Goal: Information Seeking & Learning: Check status

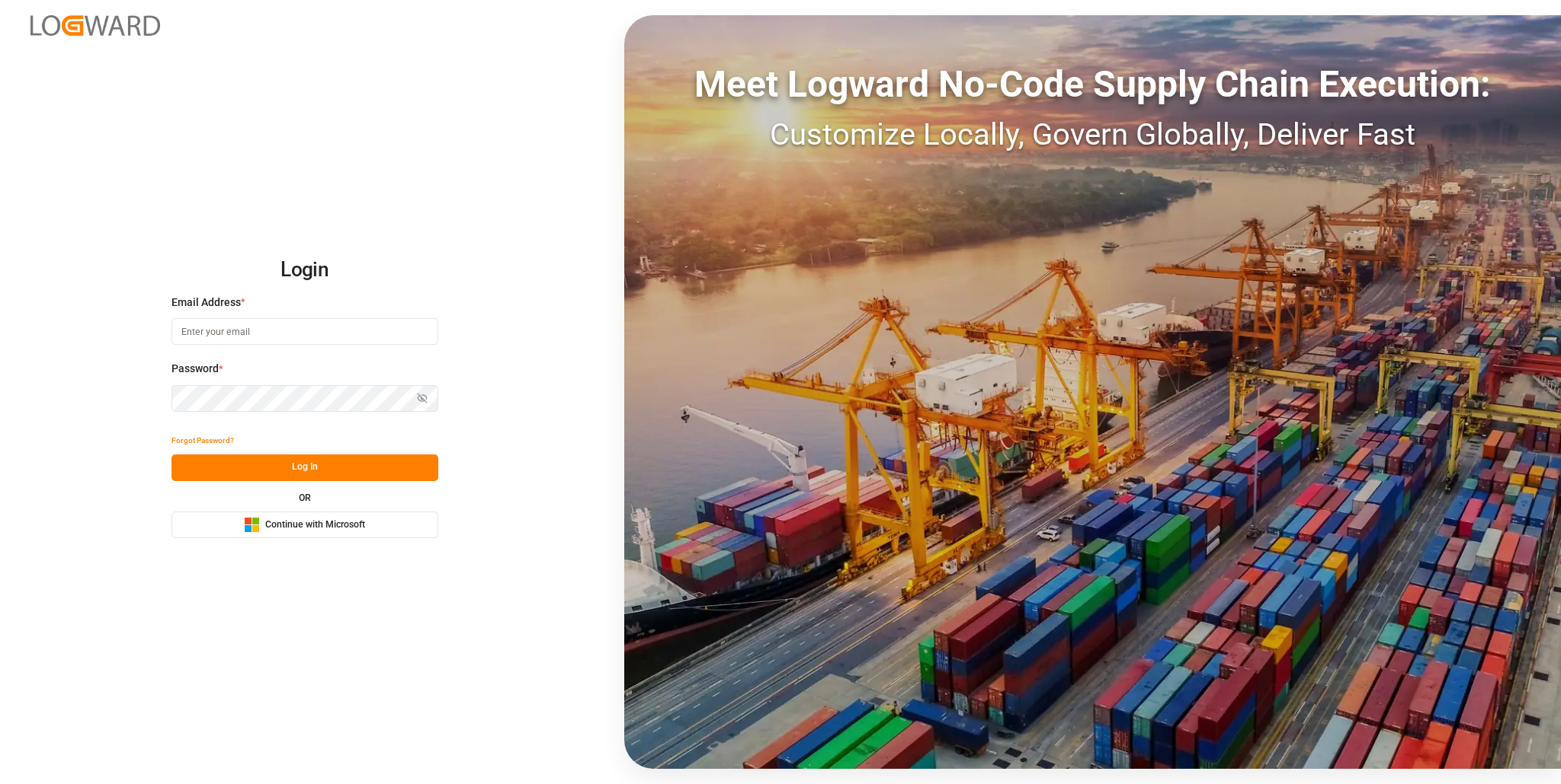
click at [288, 521] on span "Continue with Microsoft" at bounding box center [315, 525] width 100 height 14
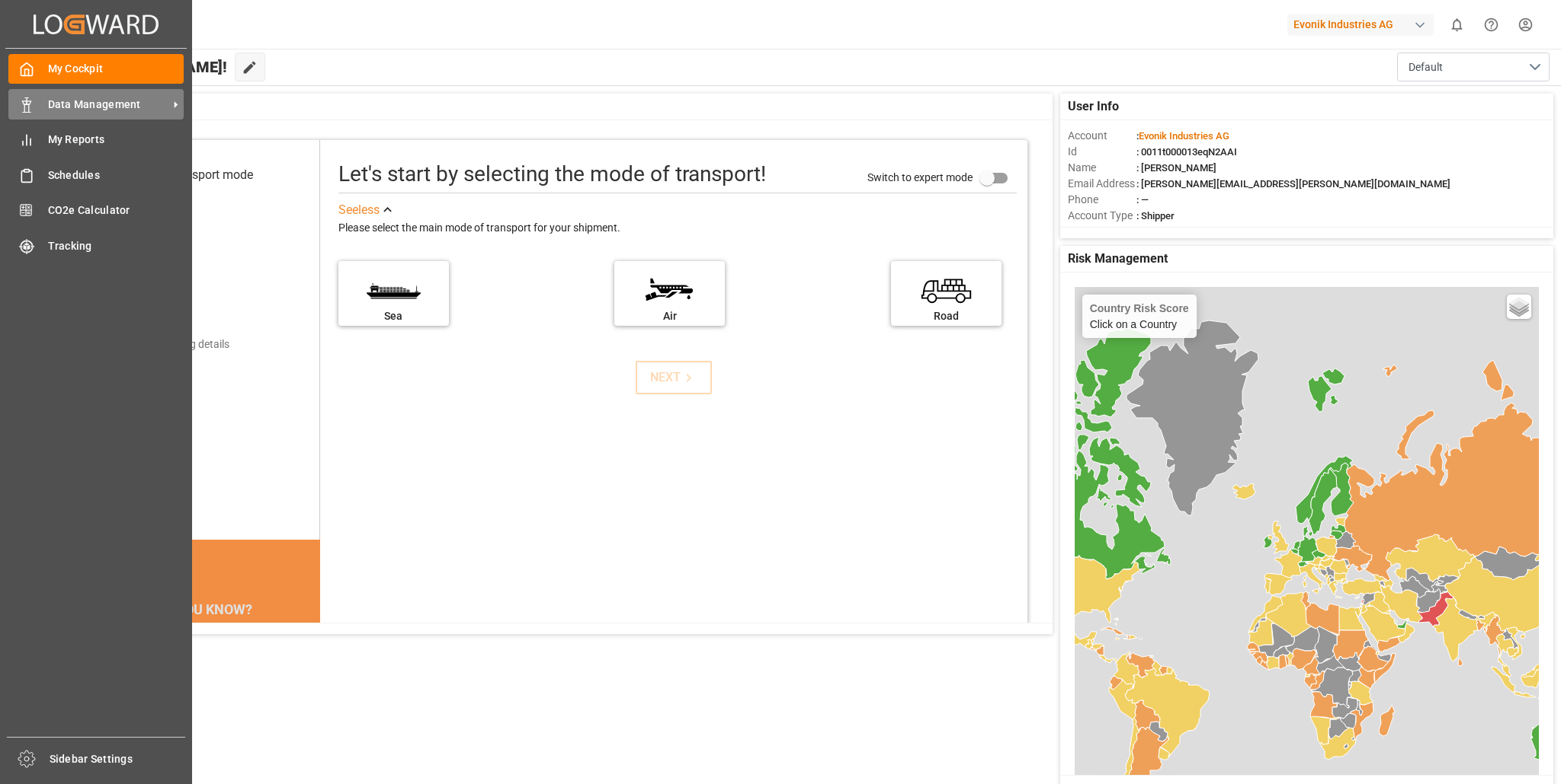
click at [67, 101] on span "Data Management" at bounding box center [108, 105] width 121 height 16
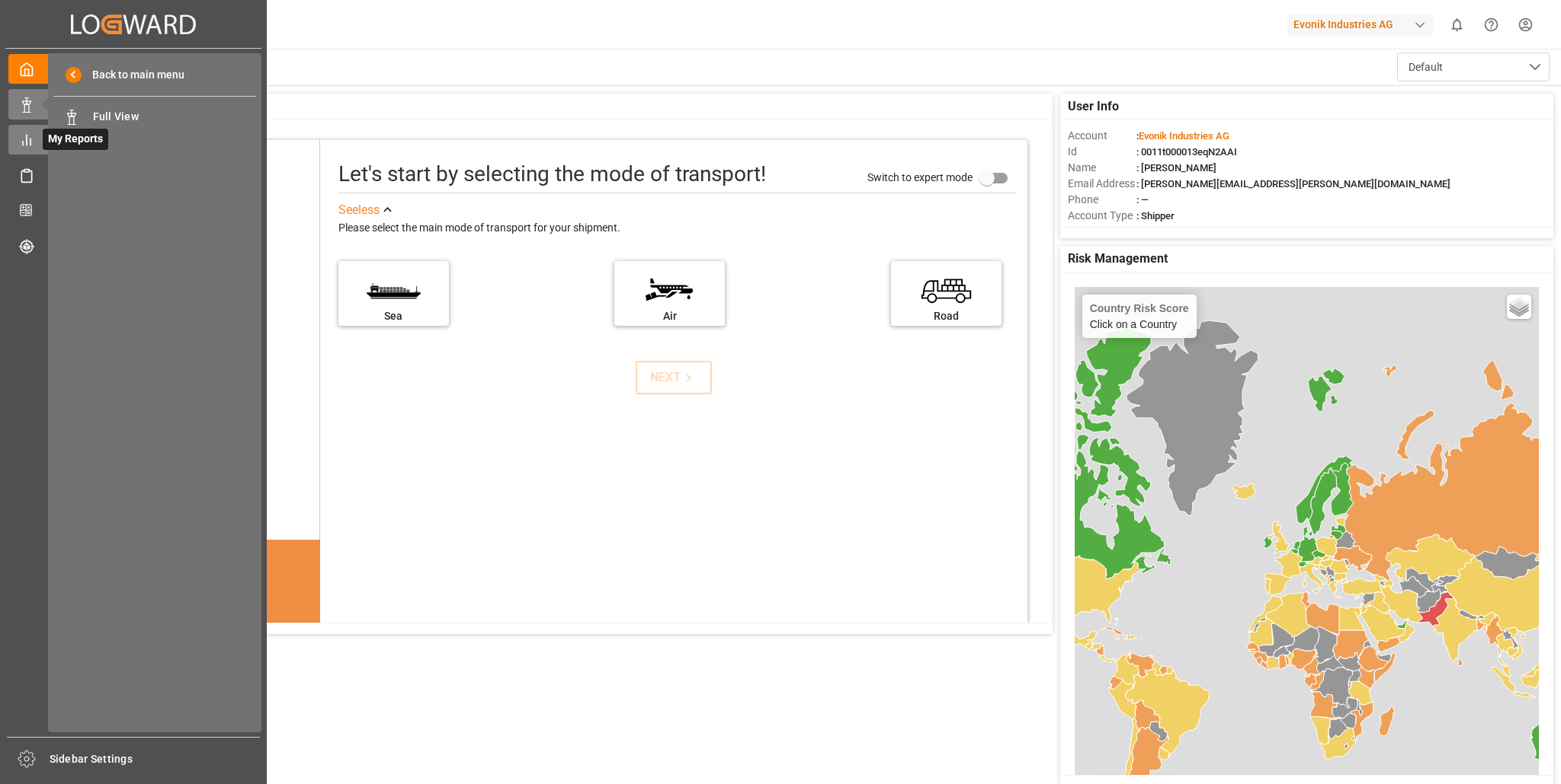
click at [26, 142] on line at bounding box center [26, 140] width 0 height 10
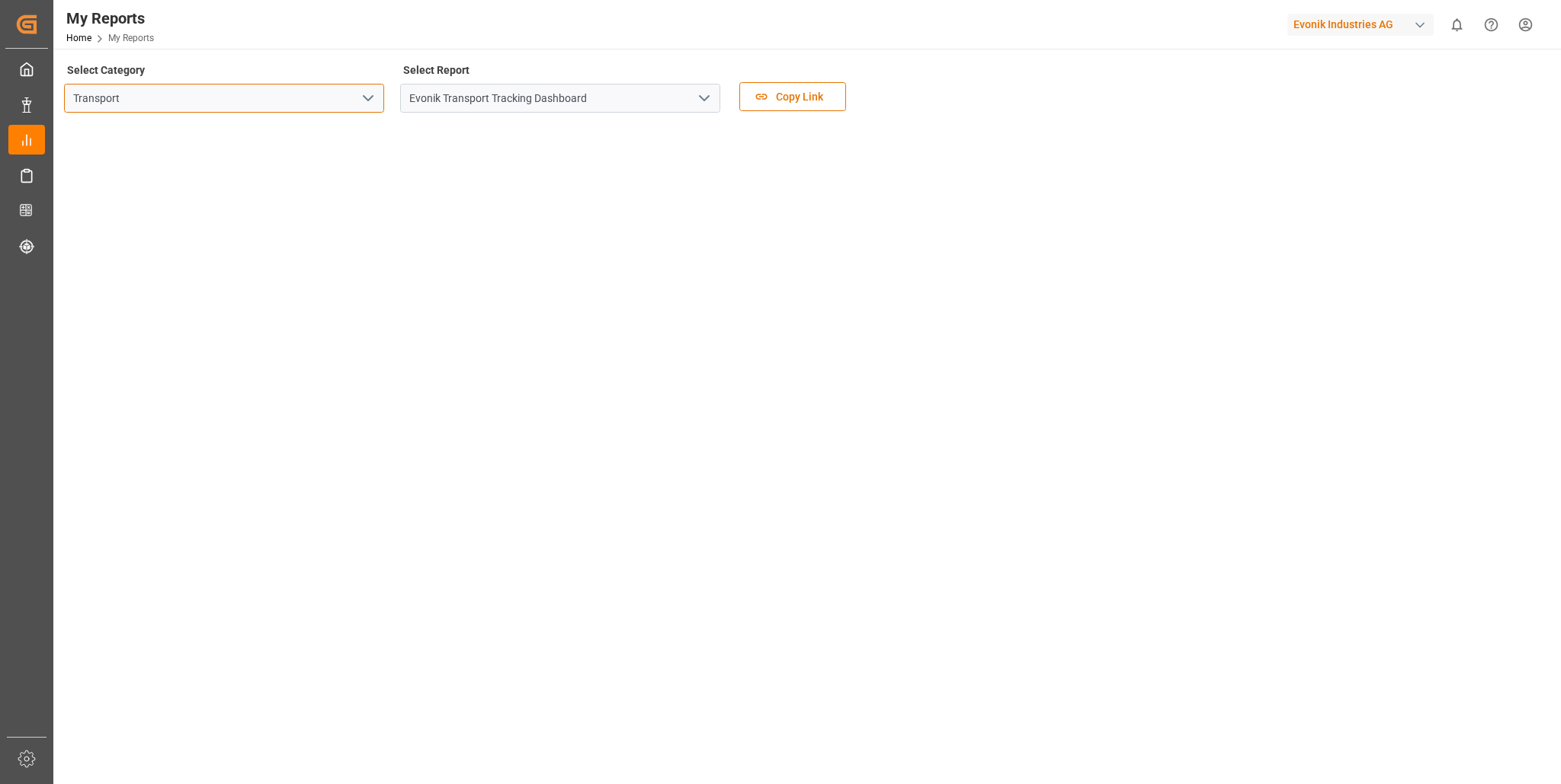
click at [381, 90] on input "Transport" at bounding box center [224, 98] width 320 height 29
click at [367, 98] on polyline "open menu" at bounding box center [368, 98] width 9 height 5
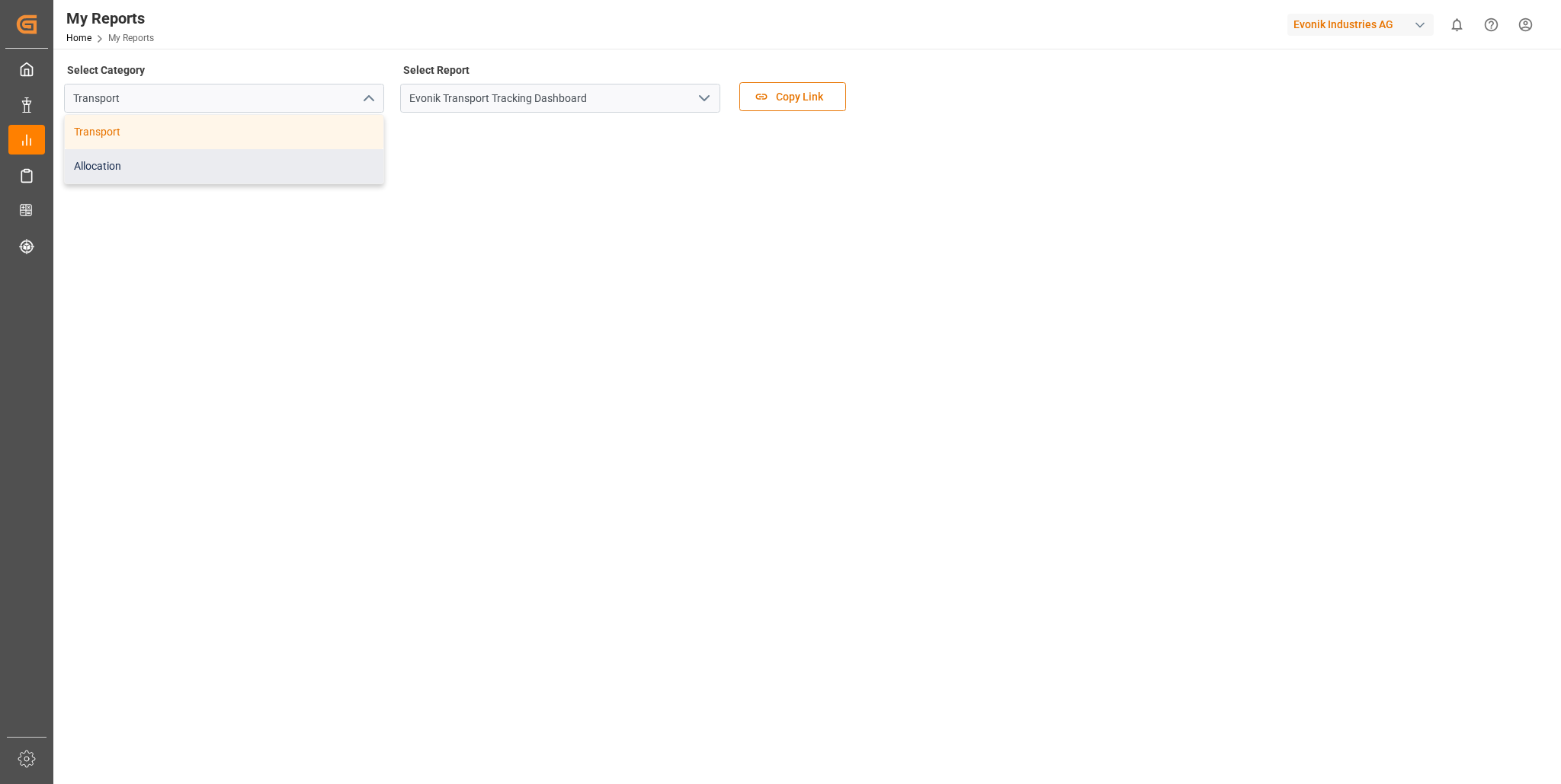
click at [226, 170] on div "Allocation" at bounding box center [224, 166] width 319 height 34
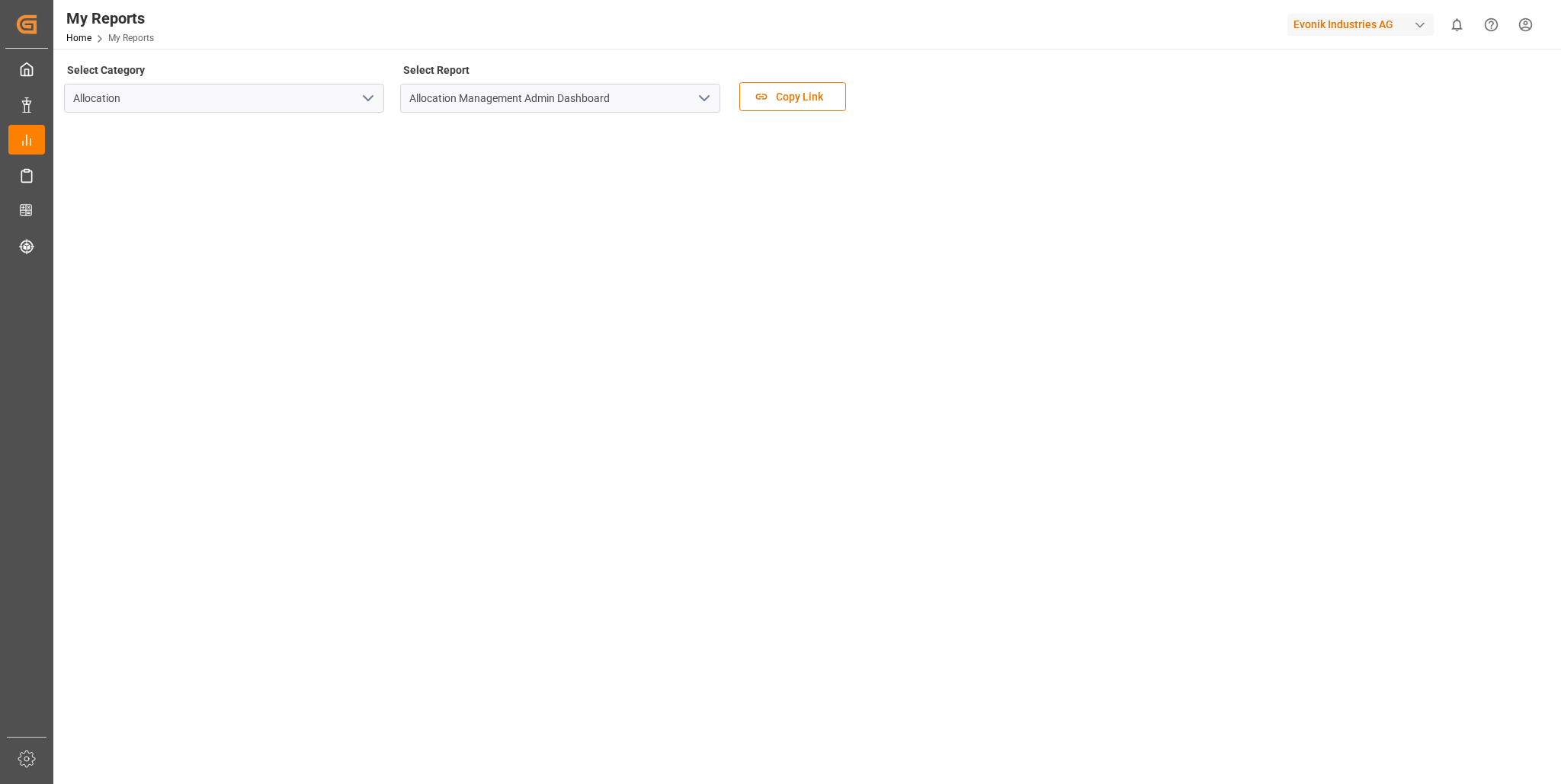
click at [709, 97] on icon "open menu" at bounding box center [704, 98] width 19 height 19
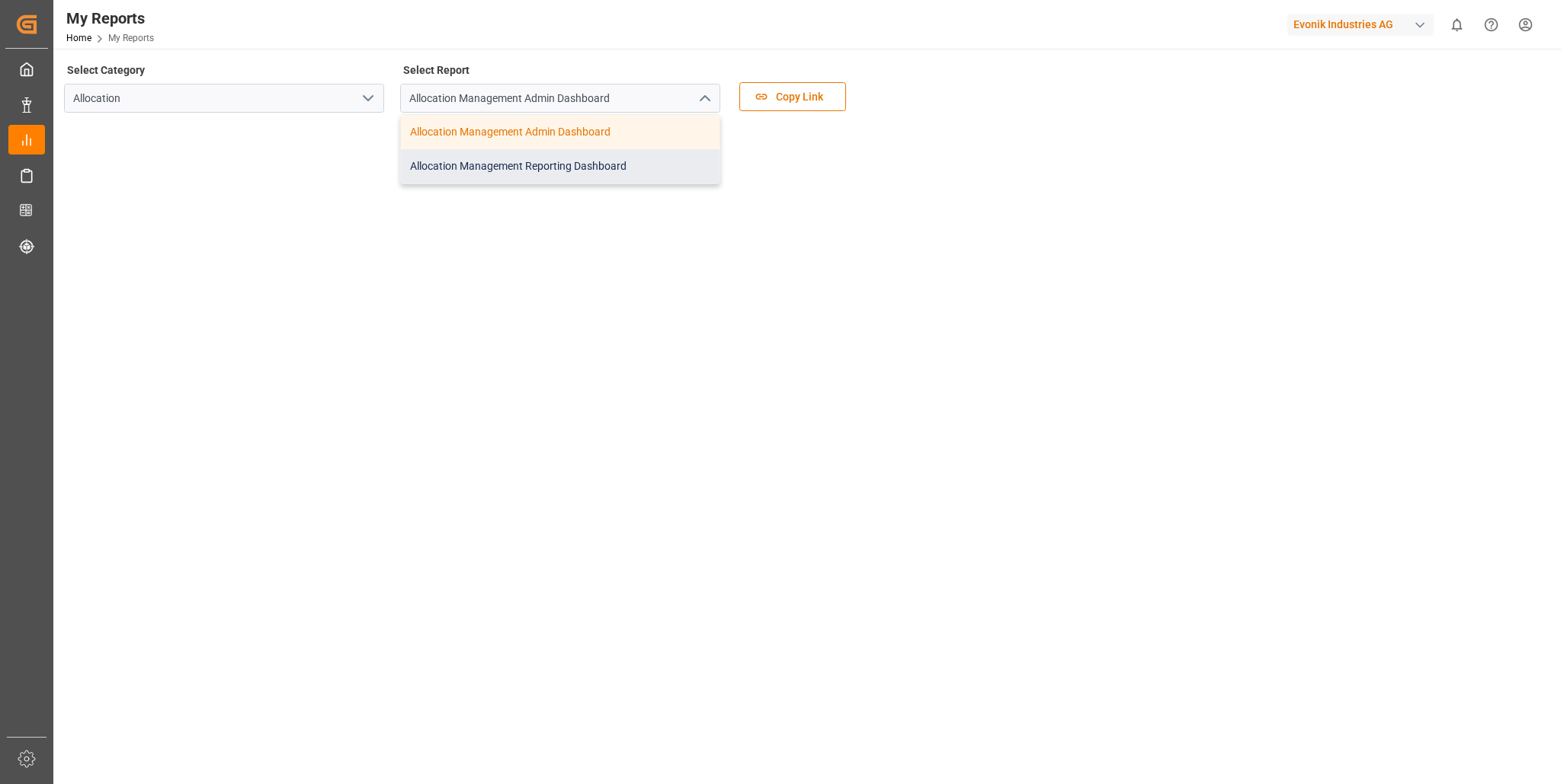
click at [656, 161] on div "Allocation Management Reporting Dashboard" at bounding box center [560, 166] width 319 height 34
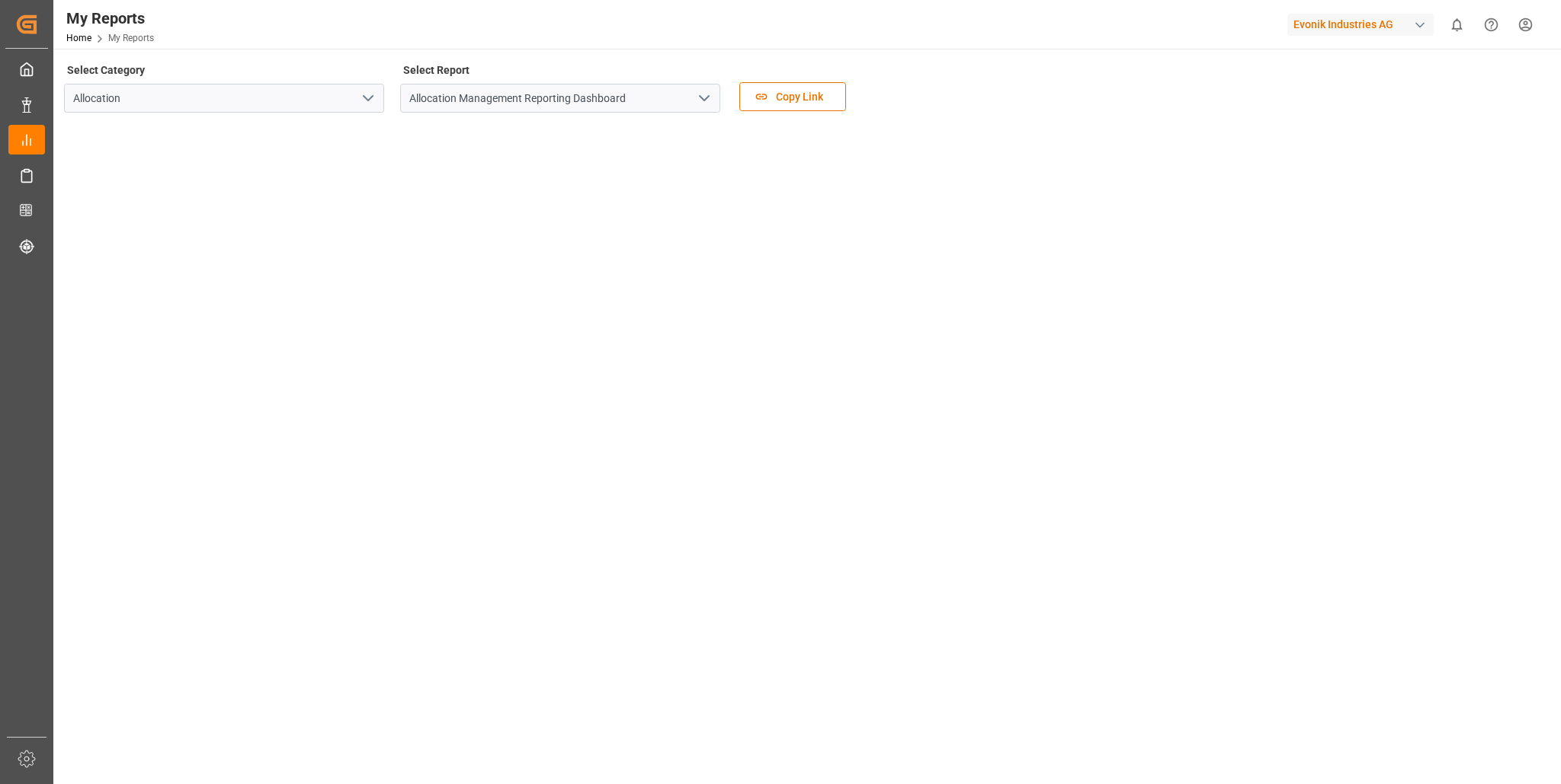
click at [726, 155] on div "Select Category Allocation Select Report Allocation Management Reporting Dashbo…" at bounding box center [805, 245] width 1483 height 370
click at [306, 137] on div "Select Category Allocation Select Report Allocation Management Reporting Dashbo…" at bounding box center [805, 245] width 1483 height 370
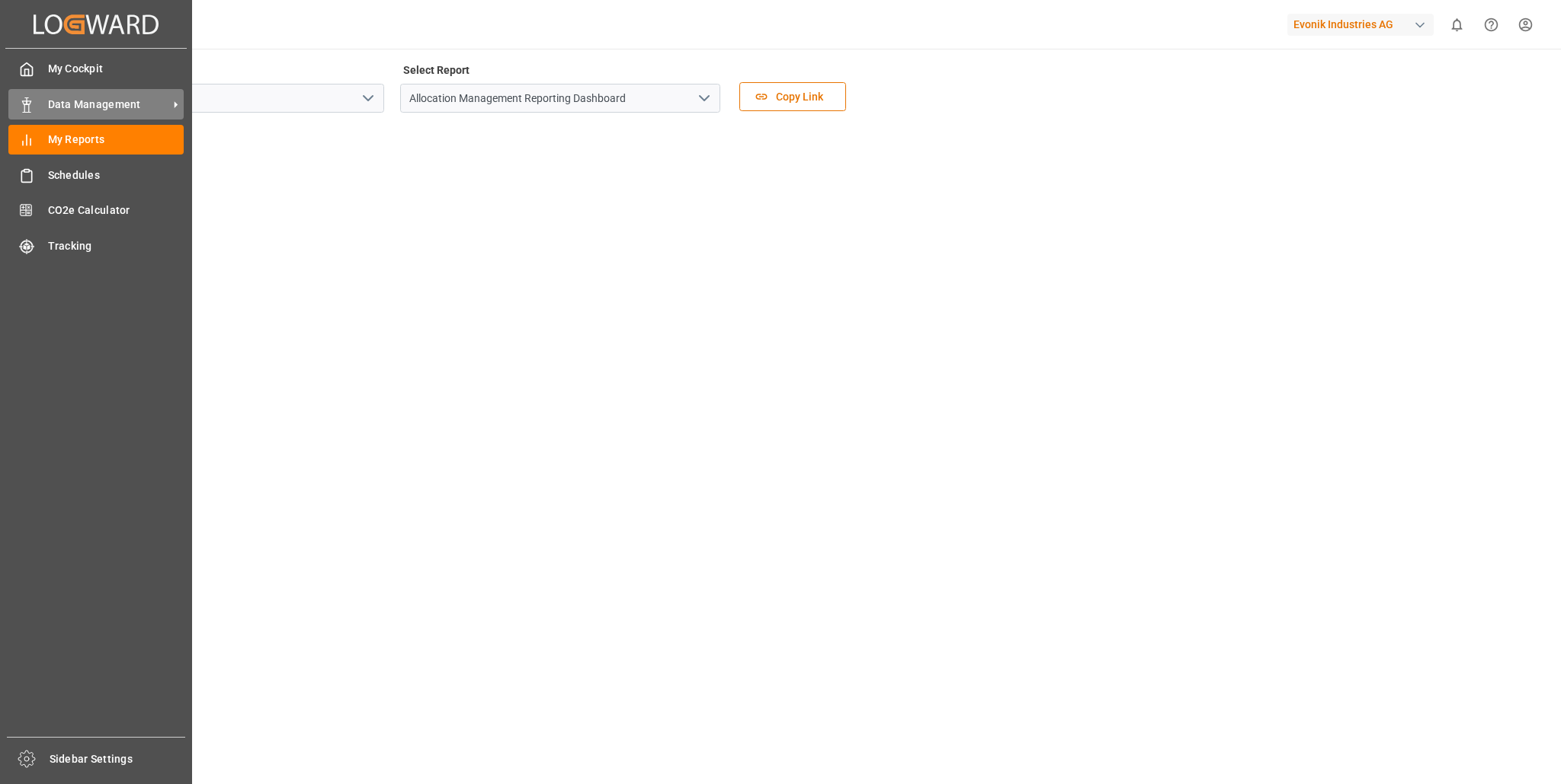
click at [94, 100] on span "Data Management" at bounding box center [108, 105] width 121 height 16
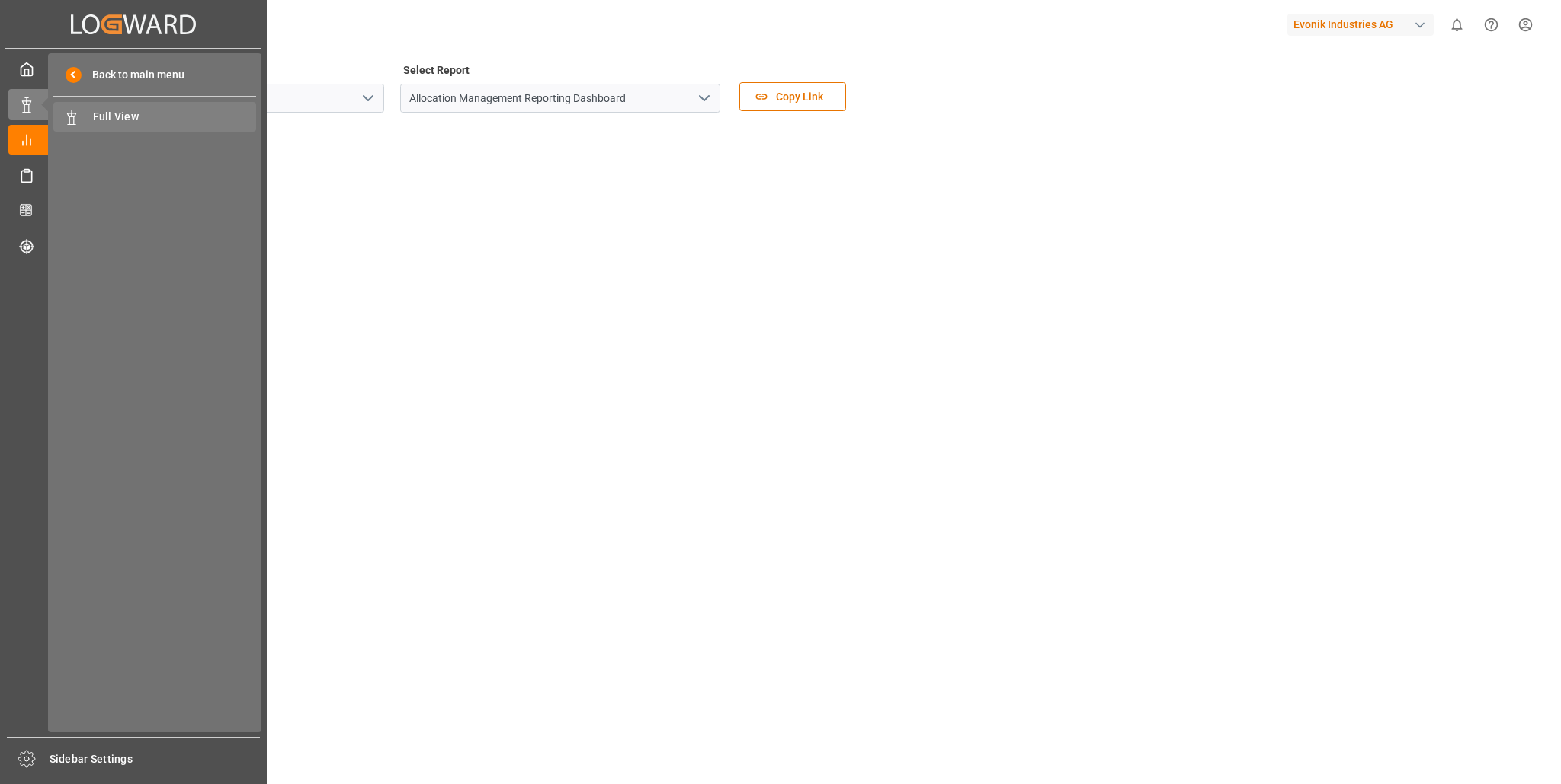
click at [121, 115] on span "Full View" at bounding box center [175, 117] width 164 height 16
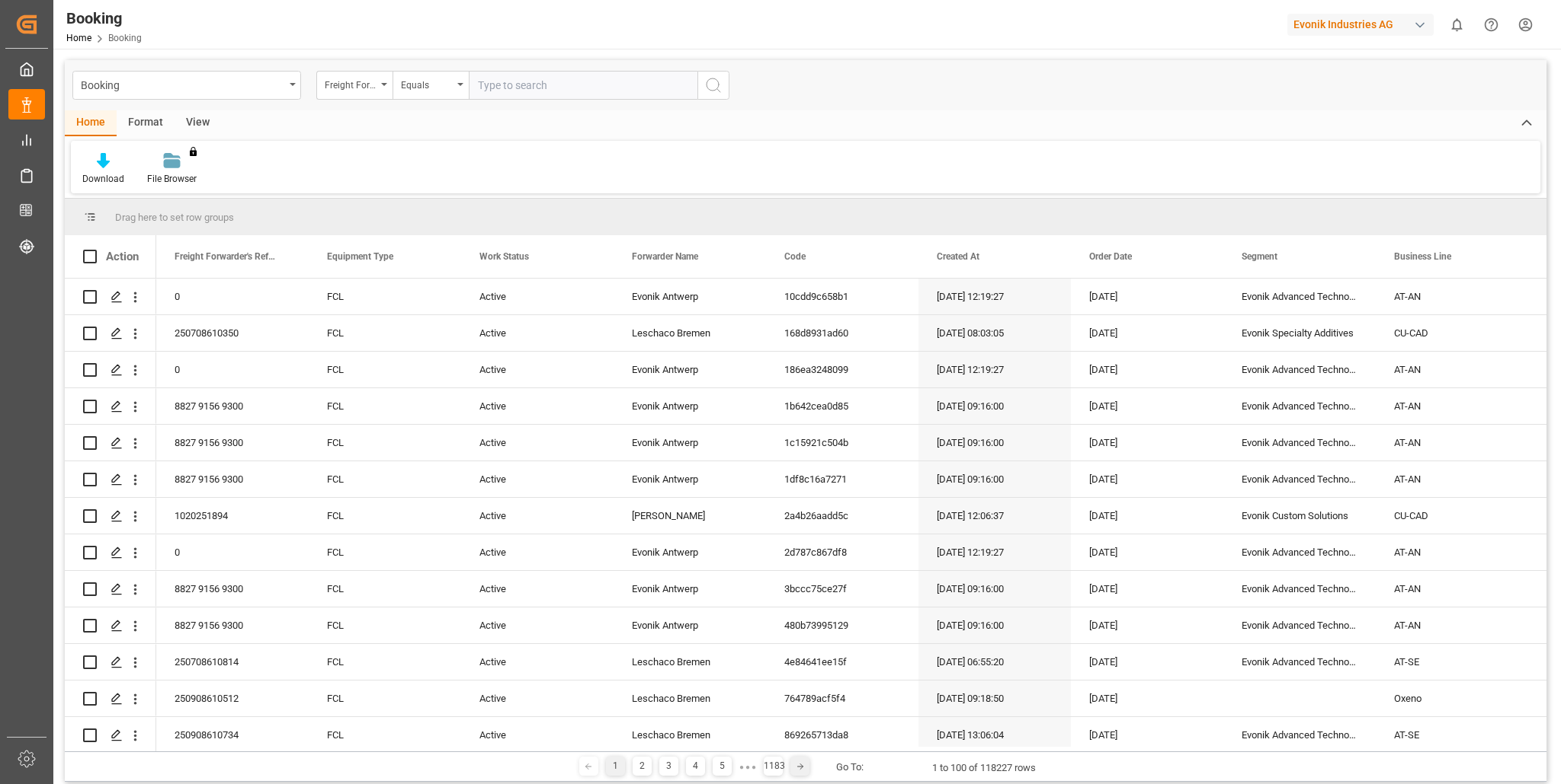
click at [797, 763] on icon at bounding box center [799, 766] width 9 height 9
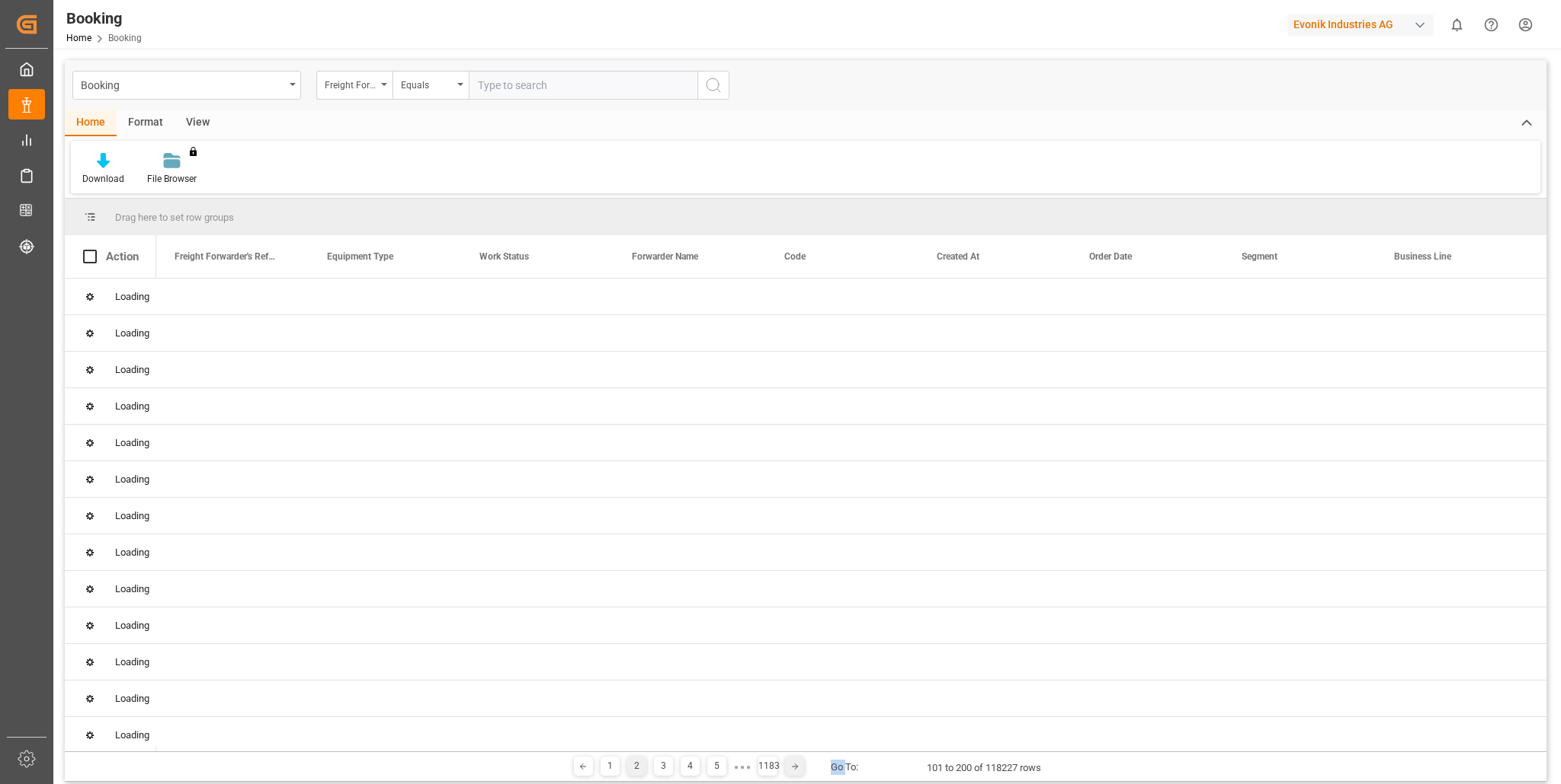
click at [797, 763] on div "Booking Freight Forwarder's Reference No. Equals Home Format View Download File…" at bounding box center [805, 420] width 1482 height 722
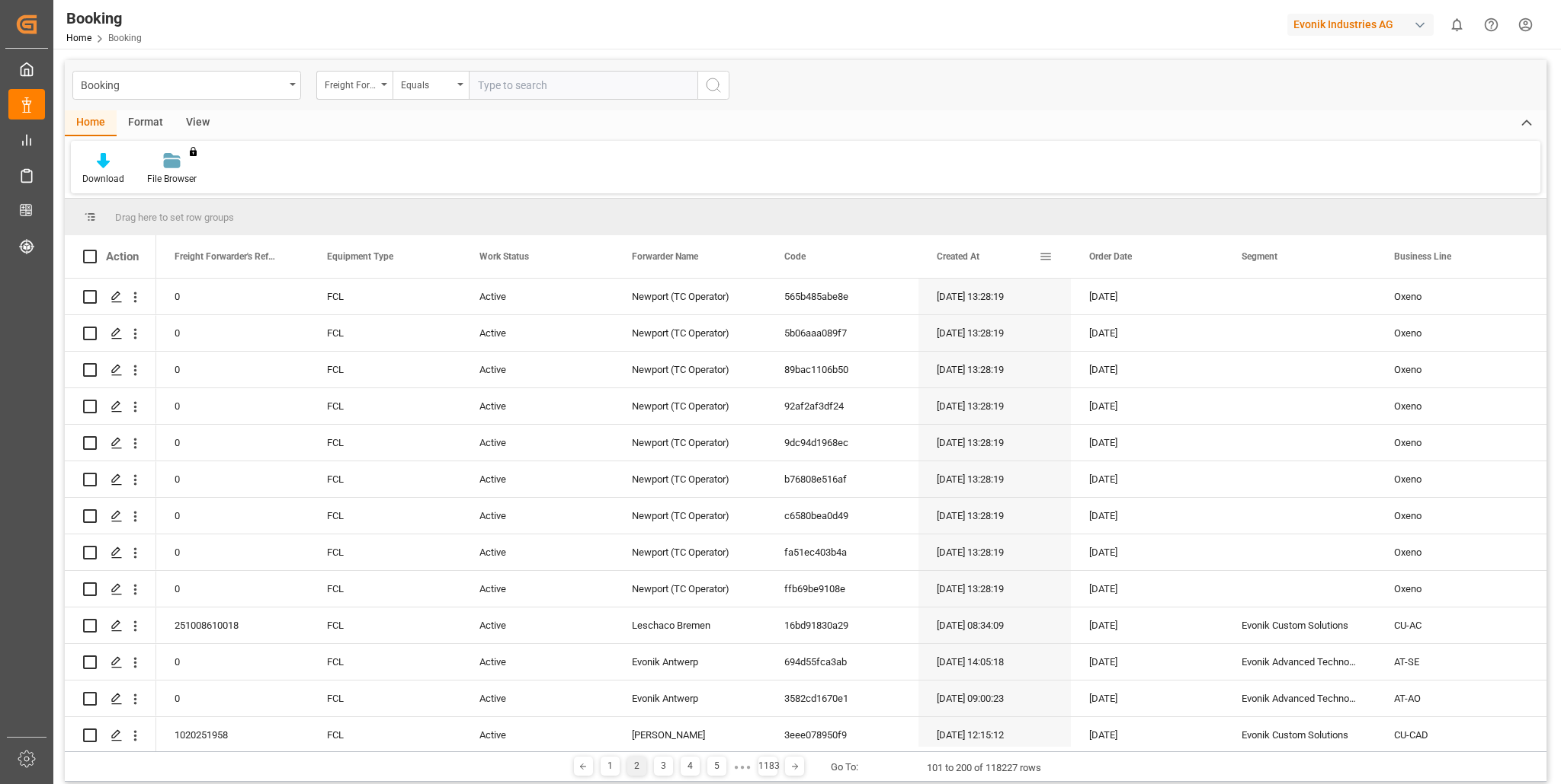
click at [948, 257] on span "Created At" at bounding box center [958, 256] width 43 height 11
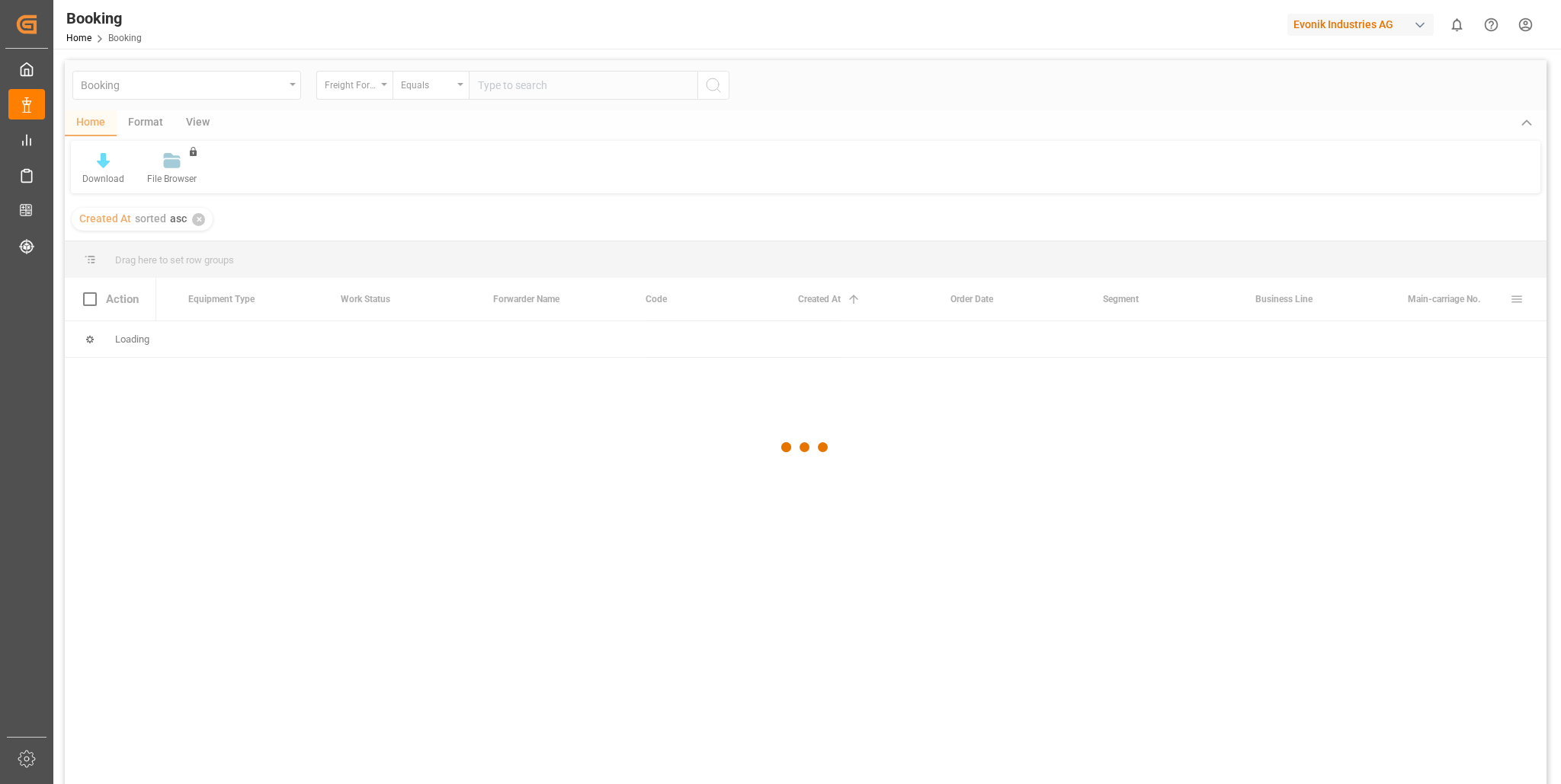
scroll to position [0, 138]
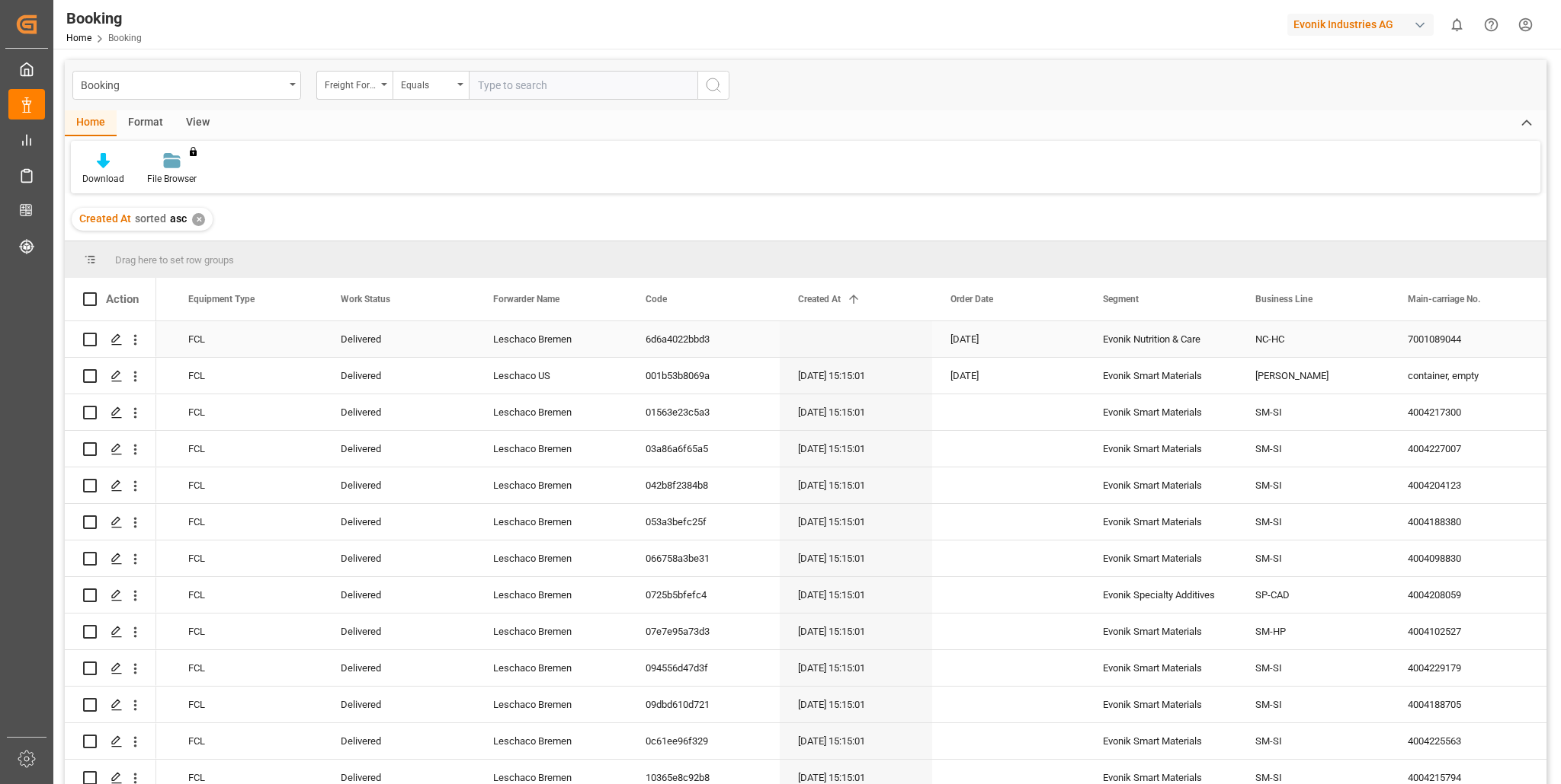
click at [1268, 341] on div "NC-HC" at bounding box center [1312, 339] width 152 height 36
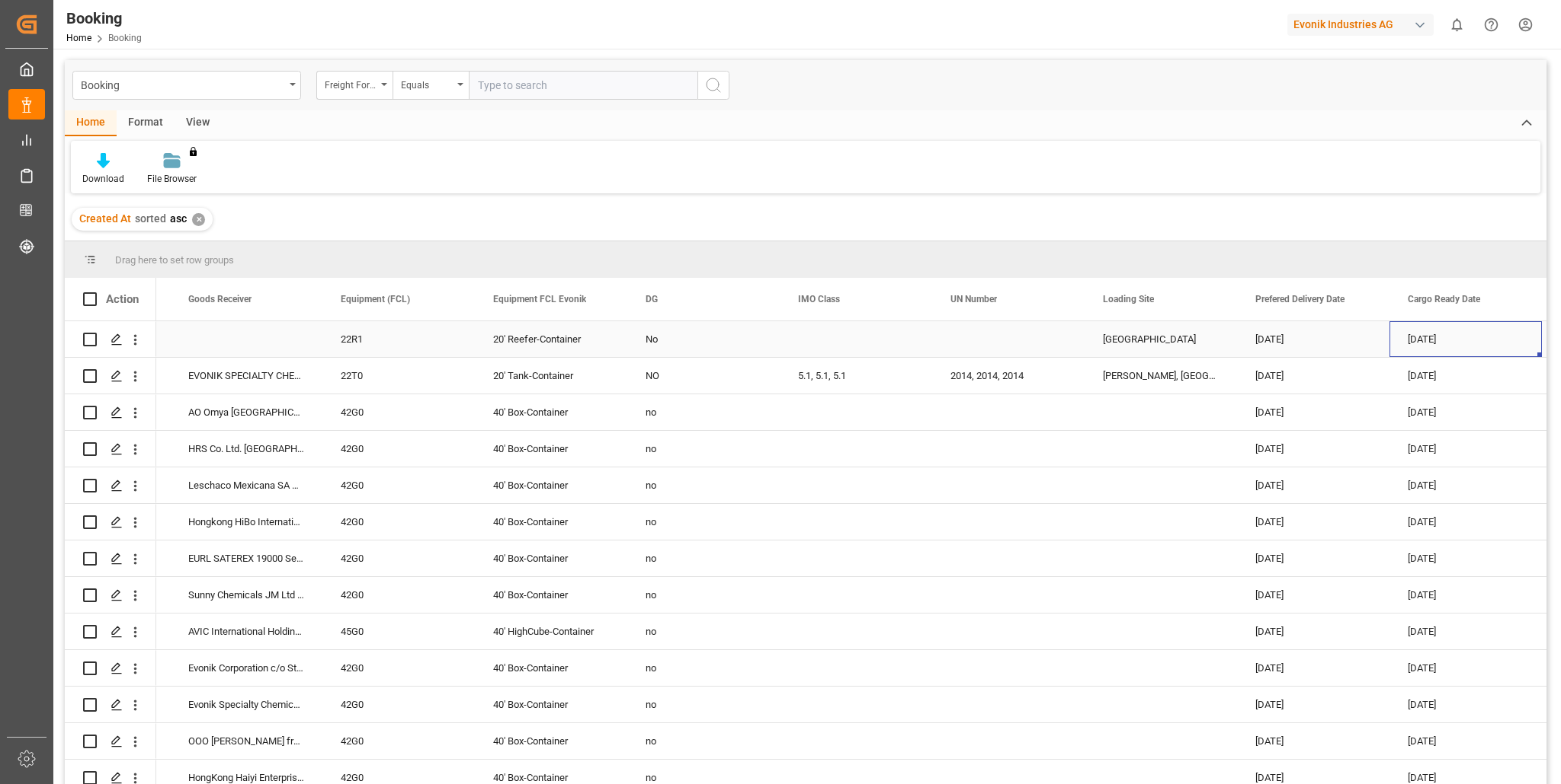
scroll to position [0, 0]
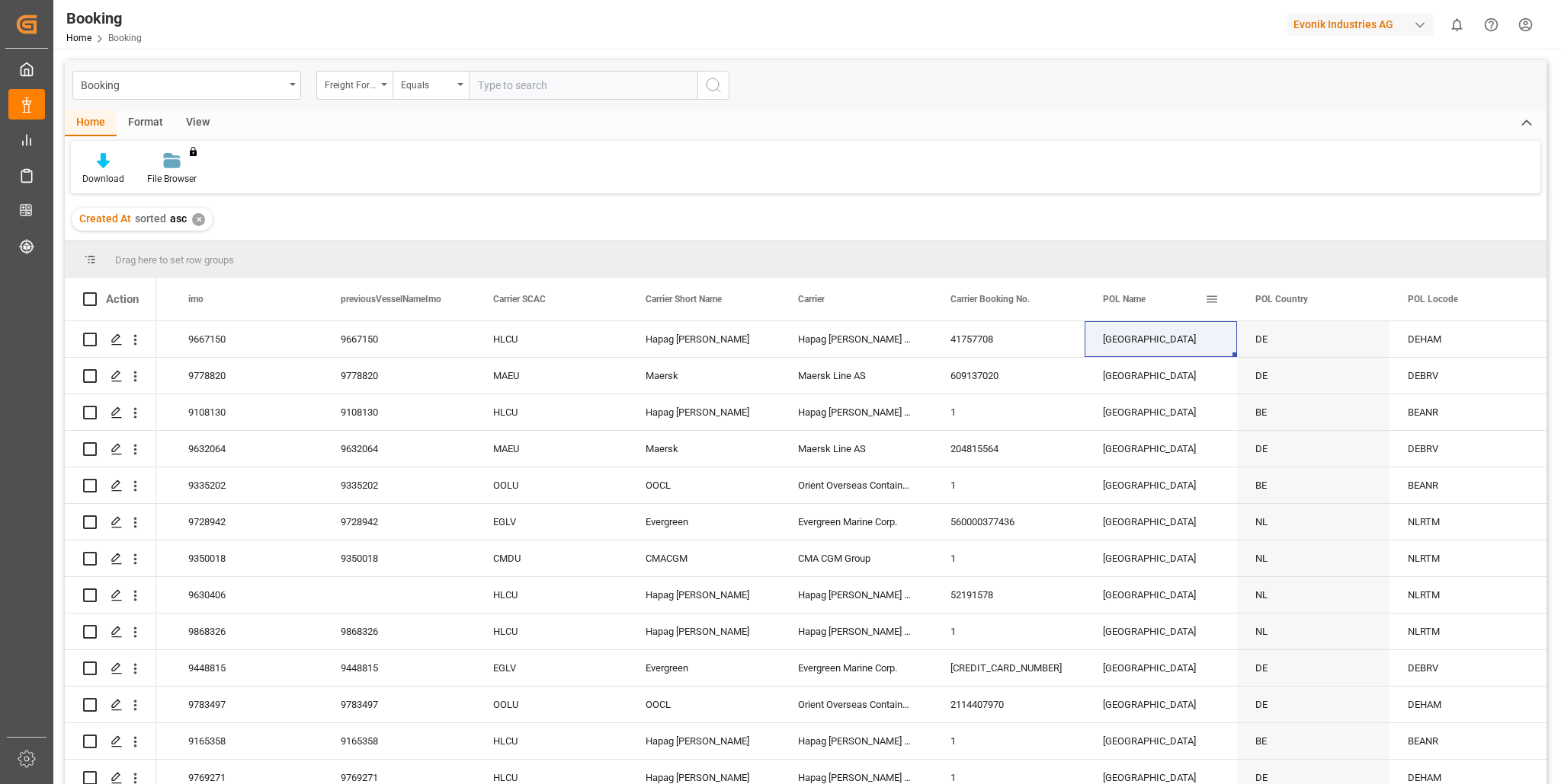
click at [1210, 299] on span at bounding box center [1212, 299] width 14 height 14
click at [1284, 300] on span "filter" at bounding box center [1283, 302] width 14 height 14
click at [1350, 344] on span "Filtering operator" at bounding box center [1348, 343] width 14 height 14
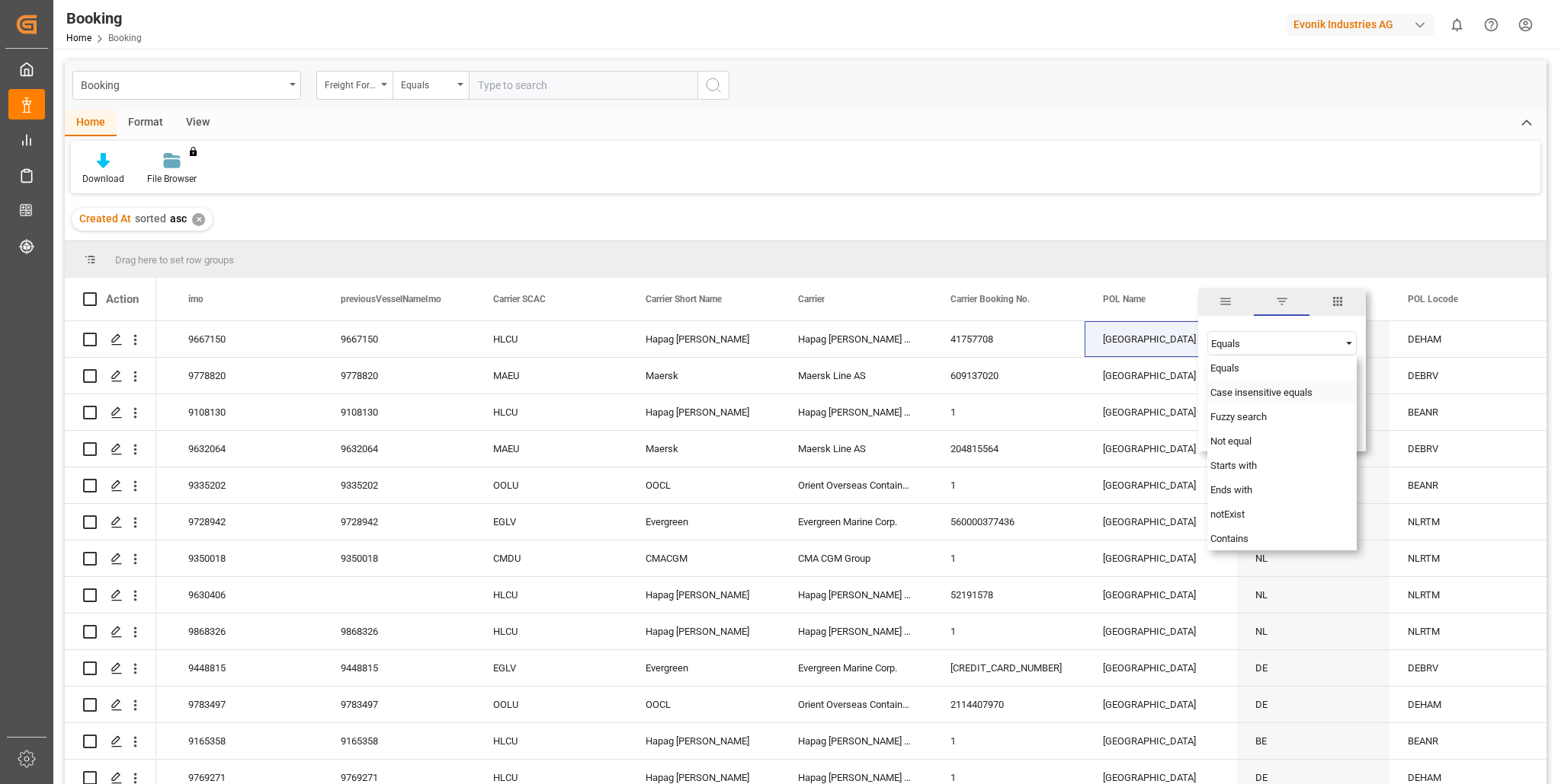
click at [1269, 392] on span "Case insensitive equals" at bounding box center [1261, 393] width 102 height 12
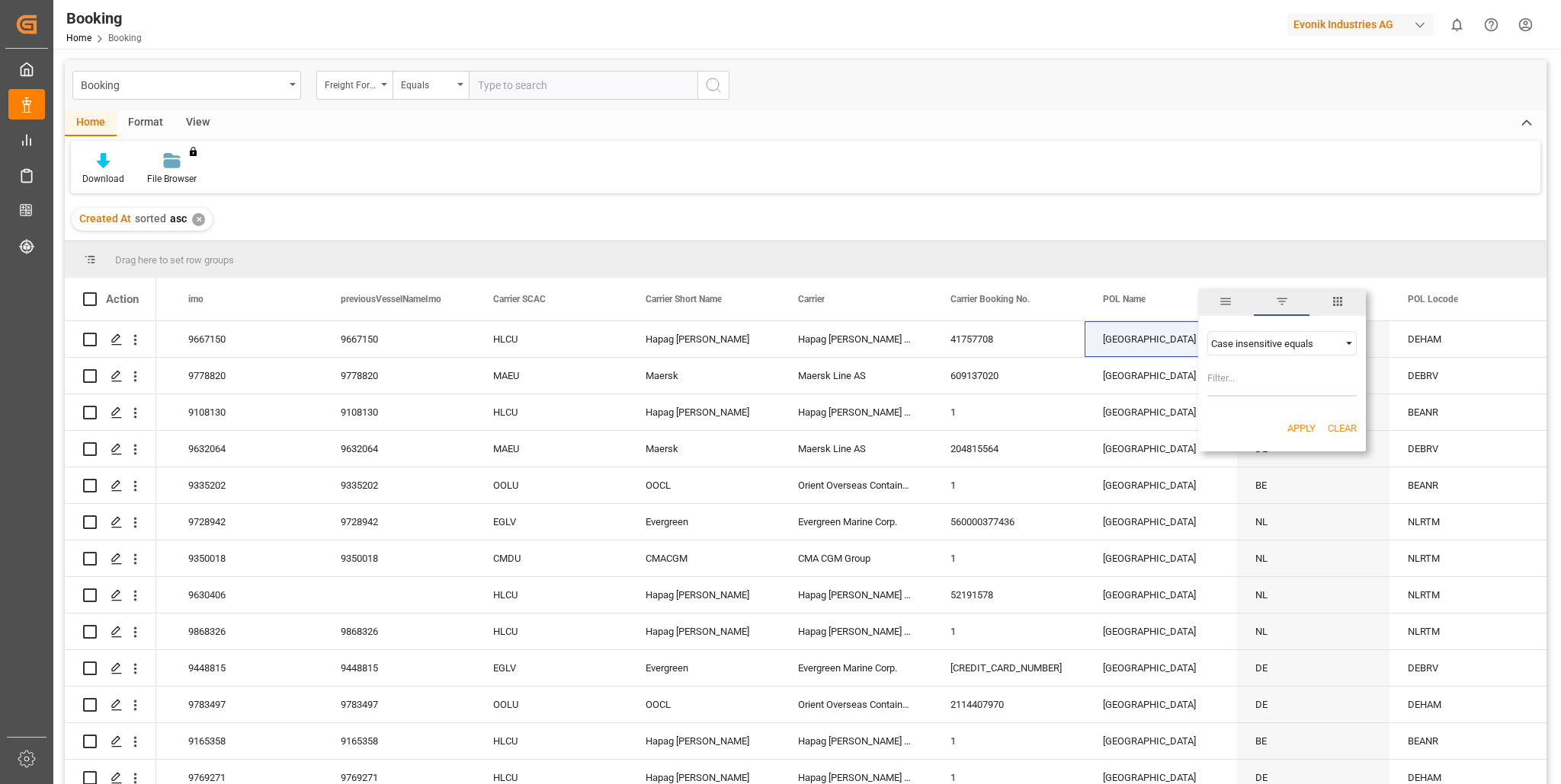
click at [1233, 388] on input "Filter Value" at bounding box center [1282, 381] width 149 height 30
type input "Chester"
click at [1304, 427] on button "Apply" at bounding box center [1301, 429] width 28 height 16
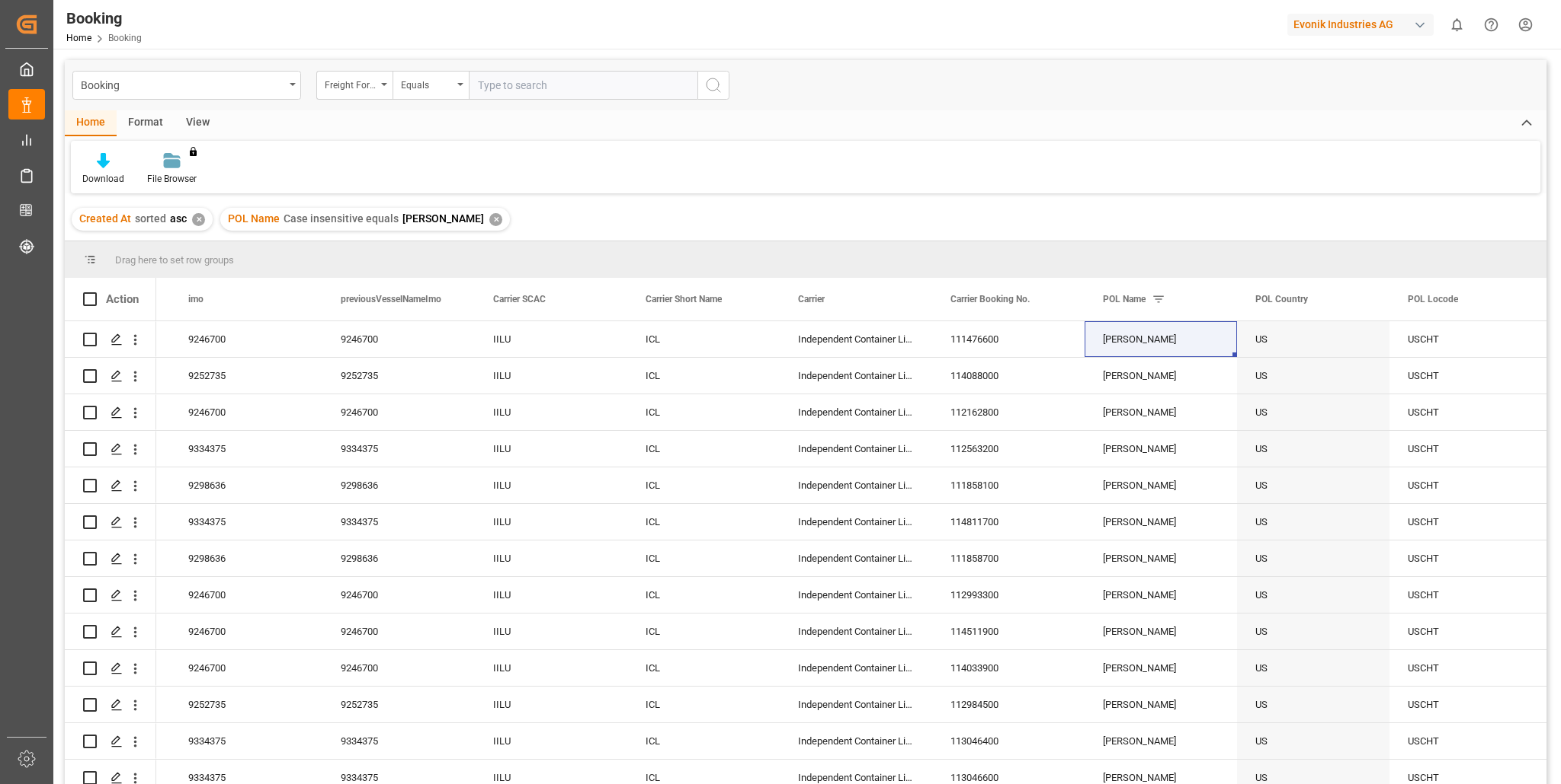
click at [192, 219] on div "✕" at bounding box center [198, 220] width 13 height 13
click at [1182, 340] on div "Chester" at bounding box center [1160, 339] width 152 height 36
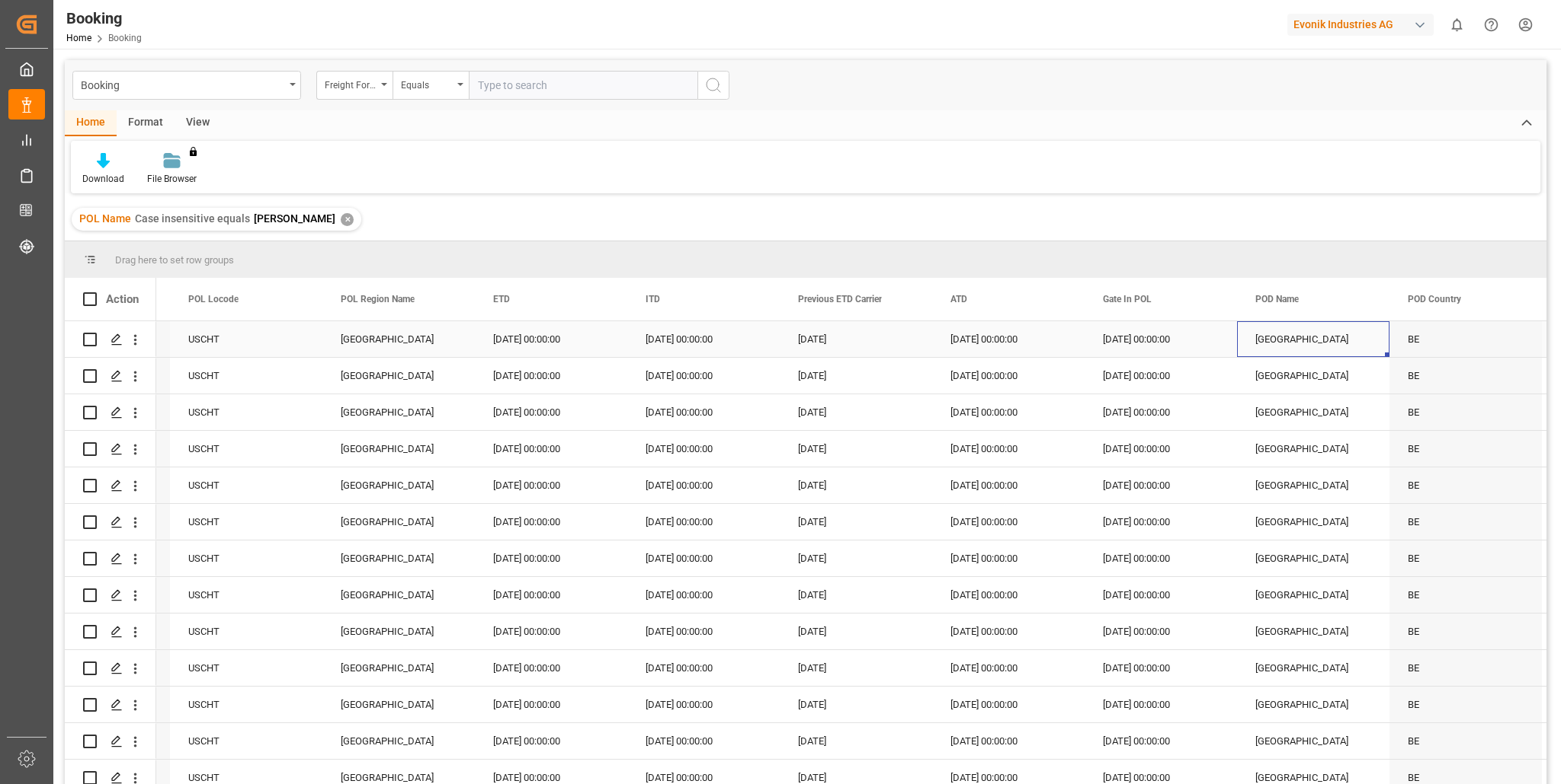
click at [1324, 340] on div "Antwerp" at bounding box center [1312, 339] width 152 height 36
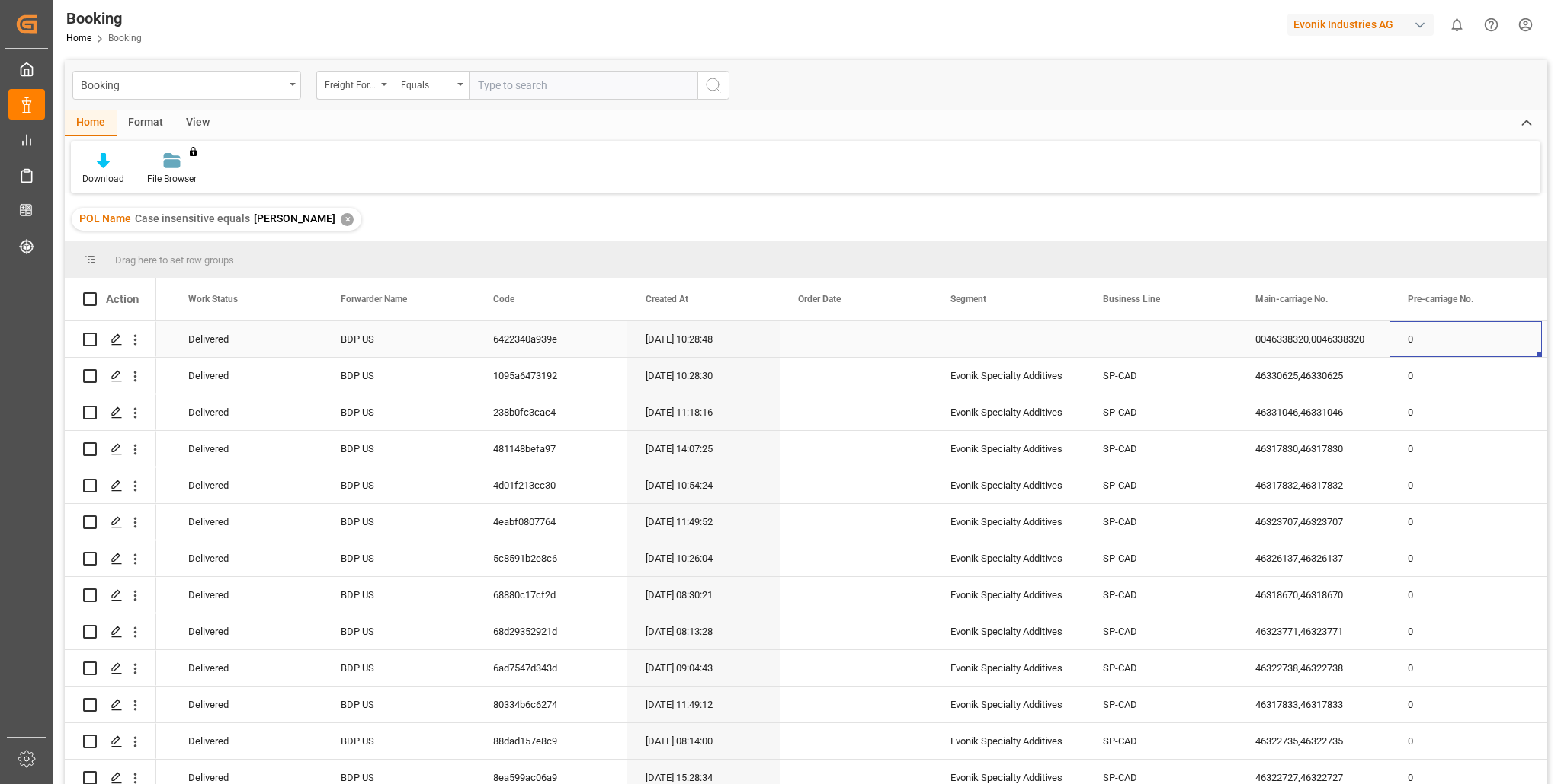
scroll to position [0, 443]
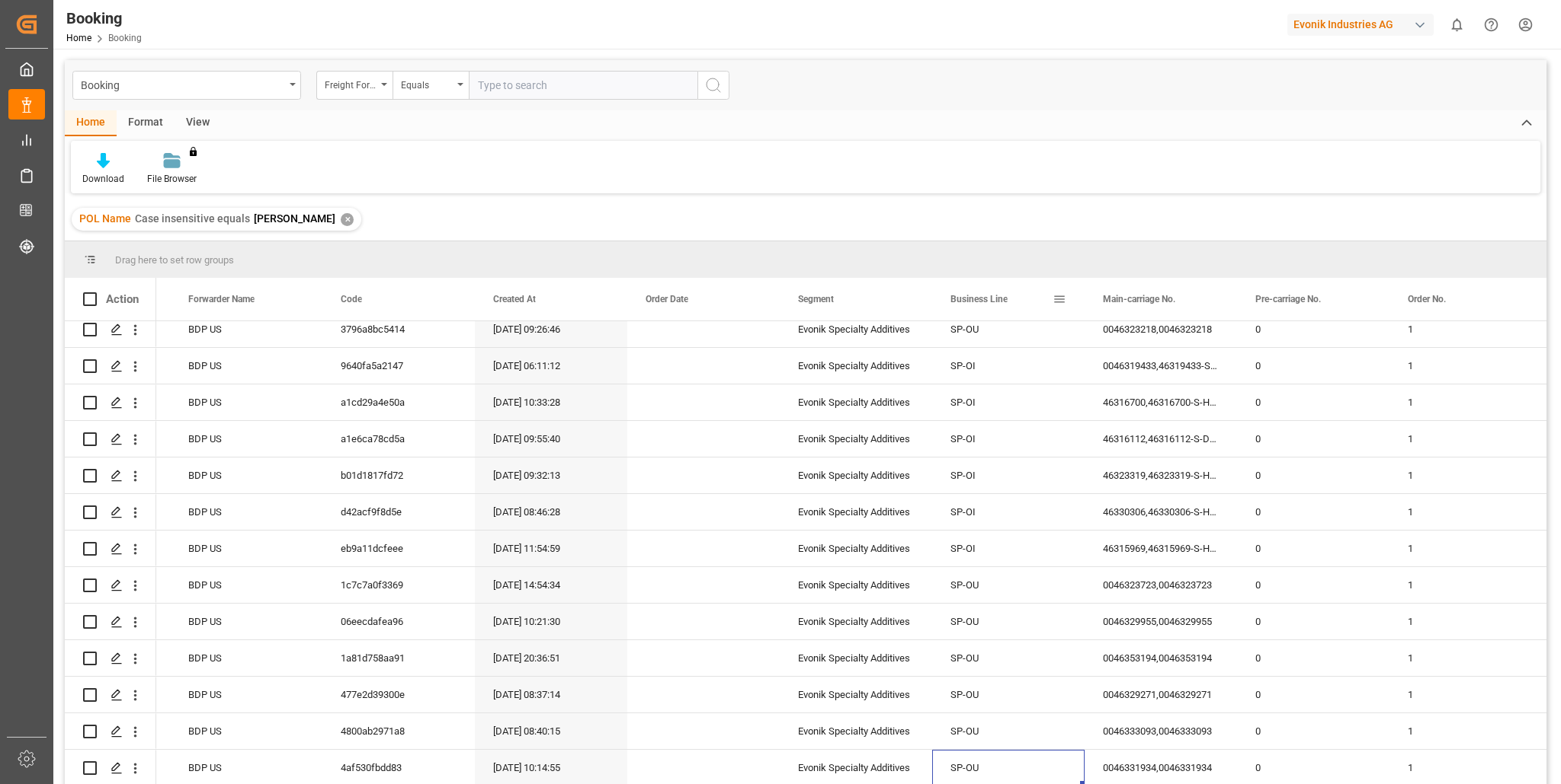
click at [1058, 299] on span at bounding box center [1059, 299] width 14 height 14
click at [1072, 386] on input "Filter Value" at bounding box center [1130, 381] width 149 height 30
type input "SP-OU"
click at [1142, 422] on button "Apply" at bounding box center [1148, 429] width 28 height 16
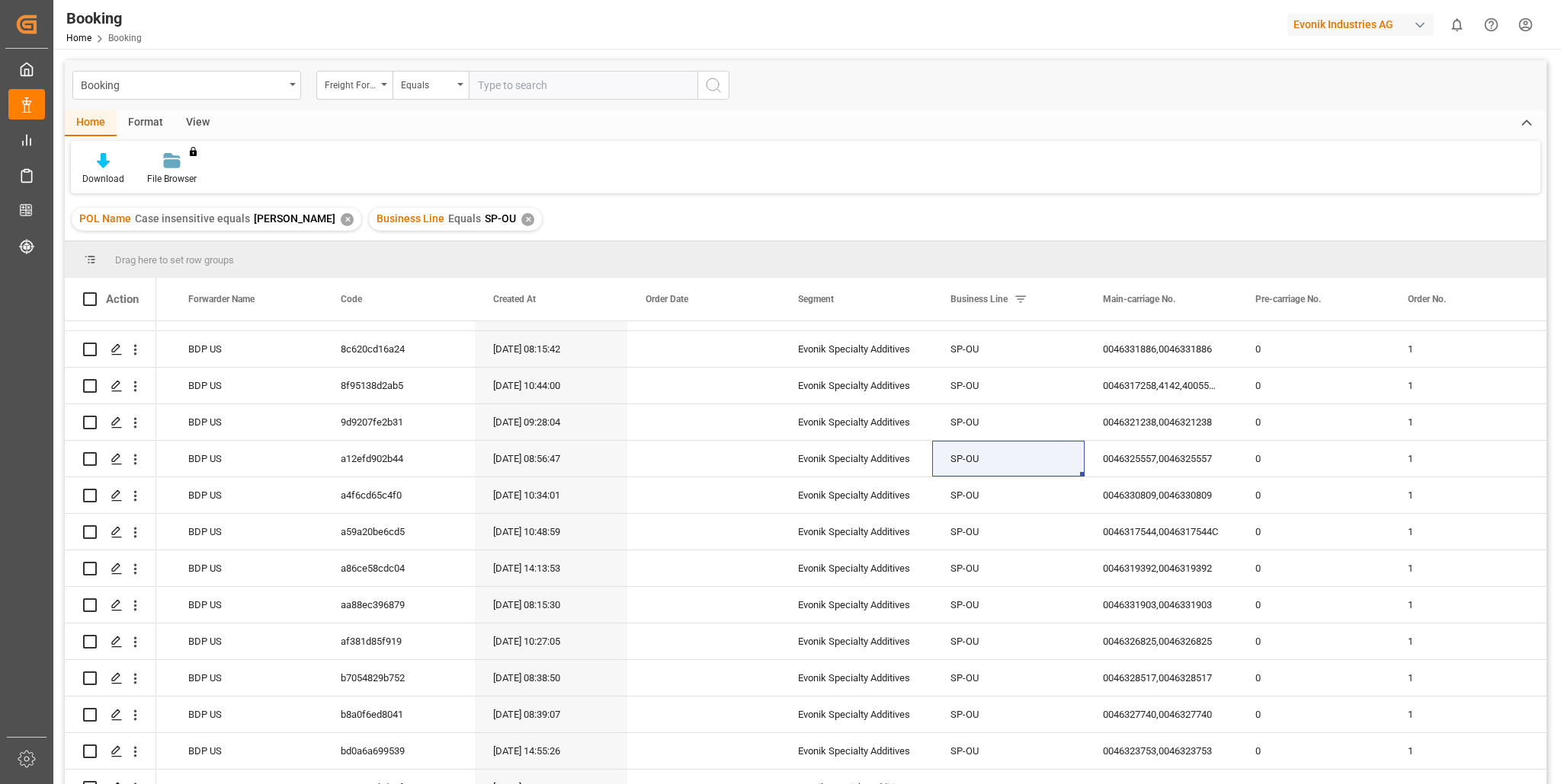
scroll to position [1441, 0]
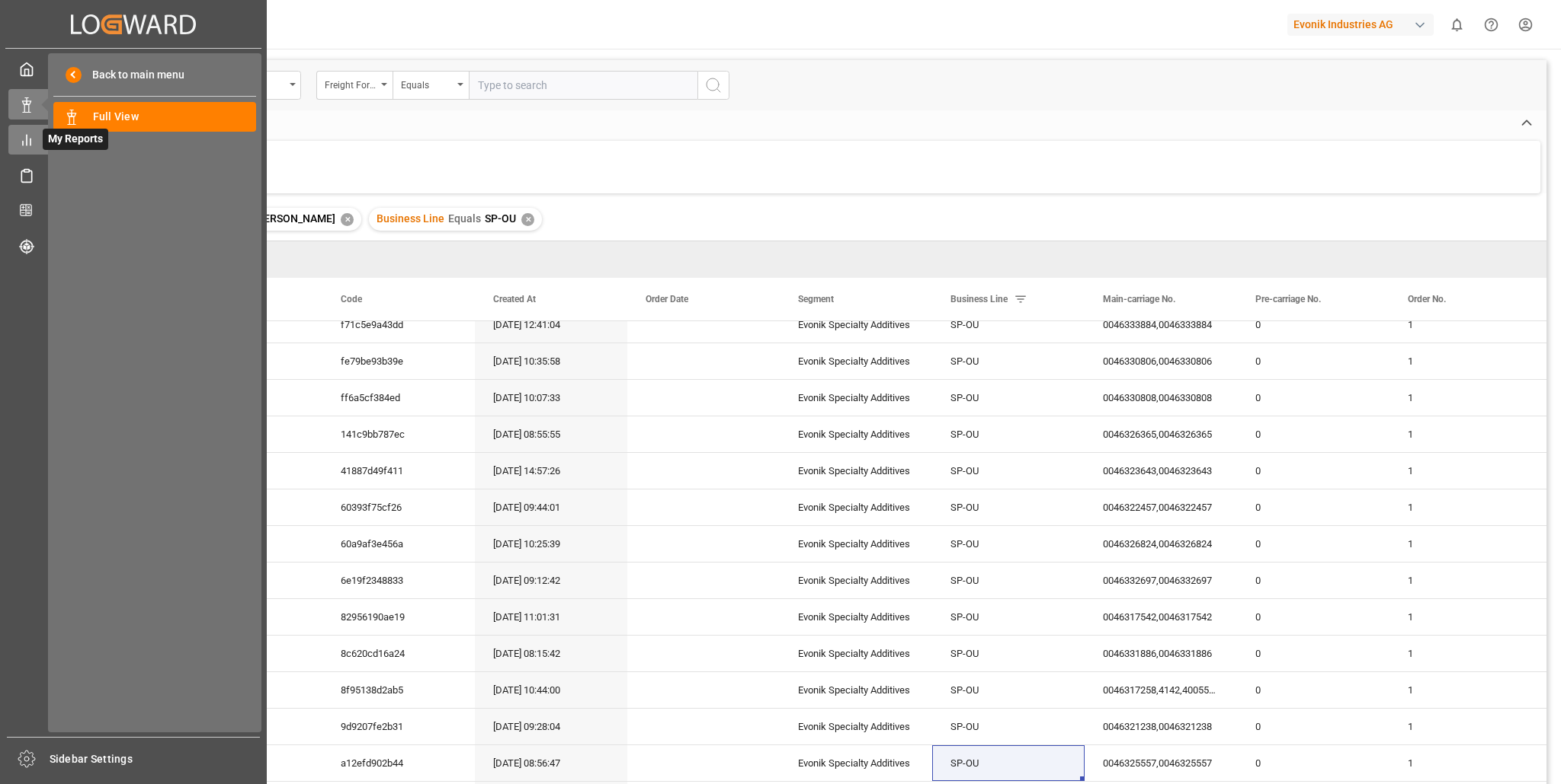
click at [25, 146] on icon at bounding box center [26, 140] width 16 height 16
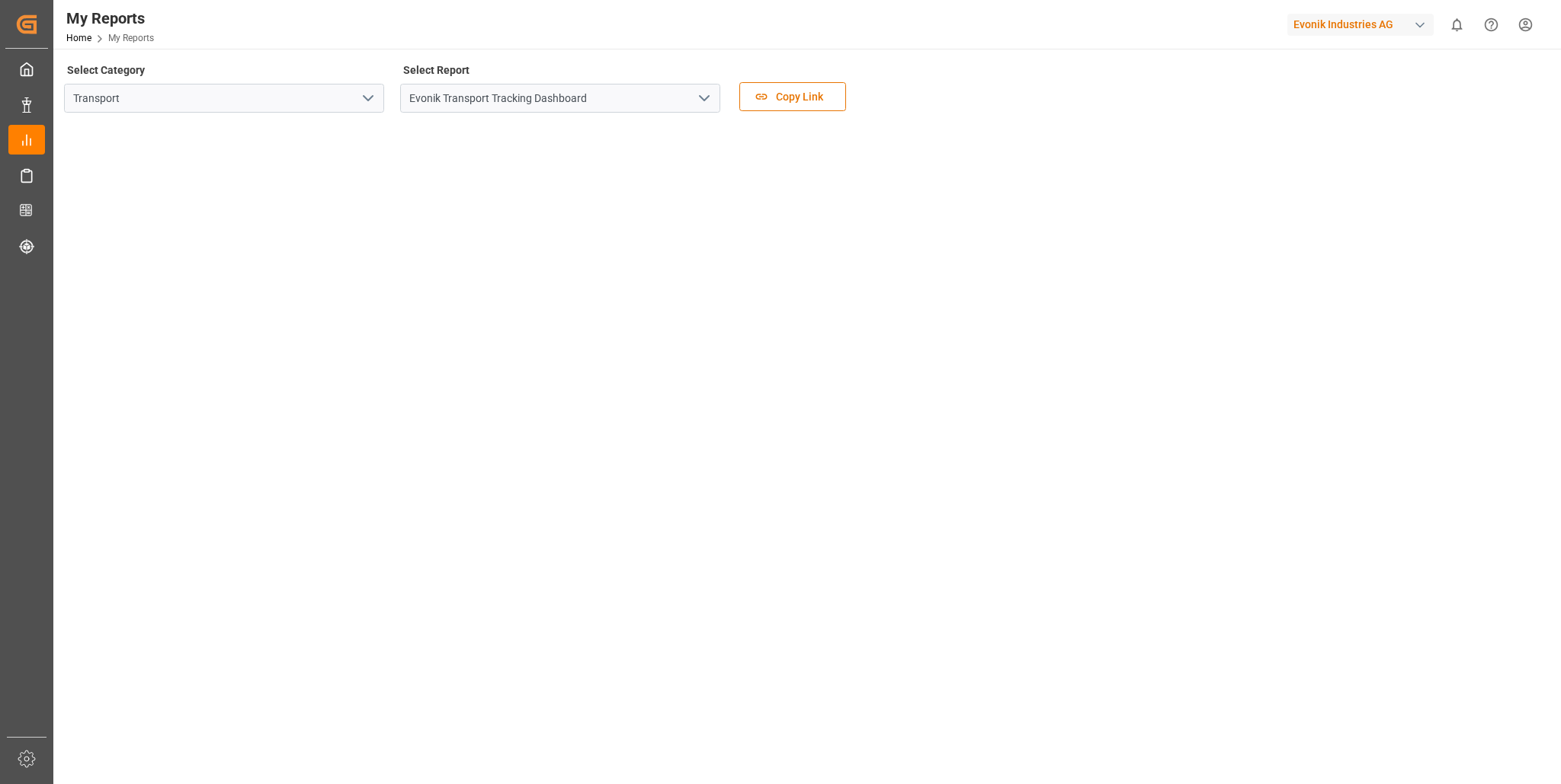
click at [375, 97] on icon "open menu" at bounding box center [368, 98] width 19 height 19
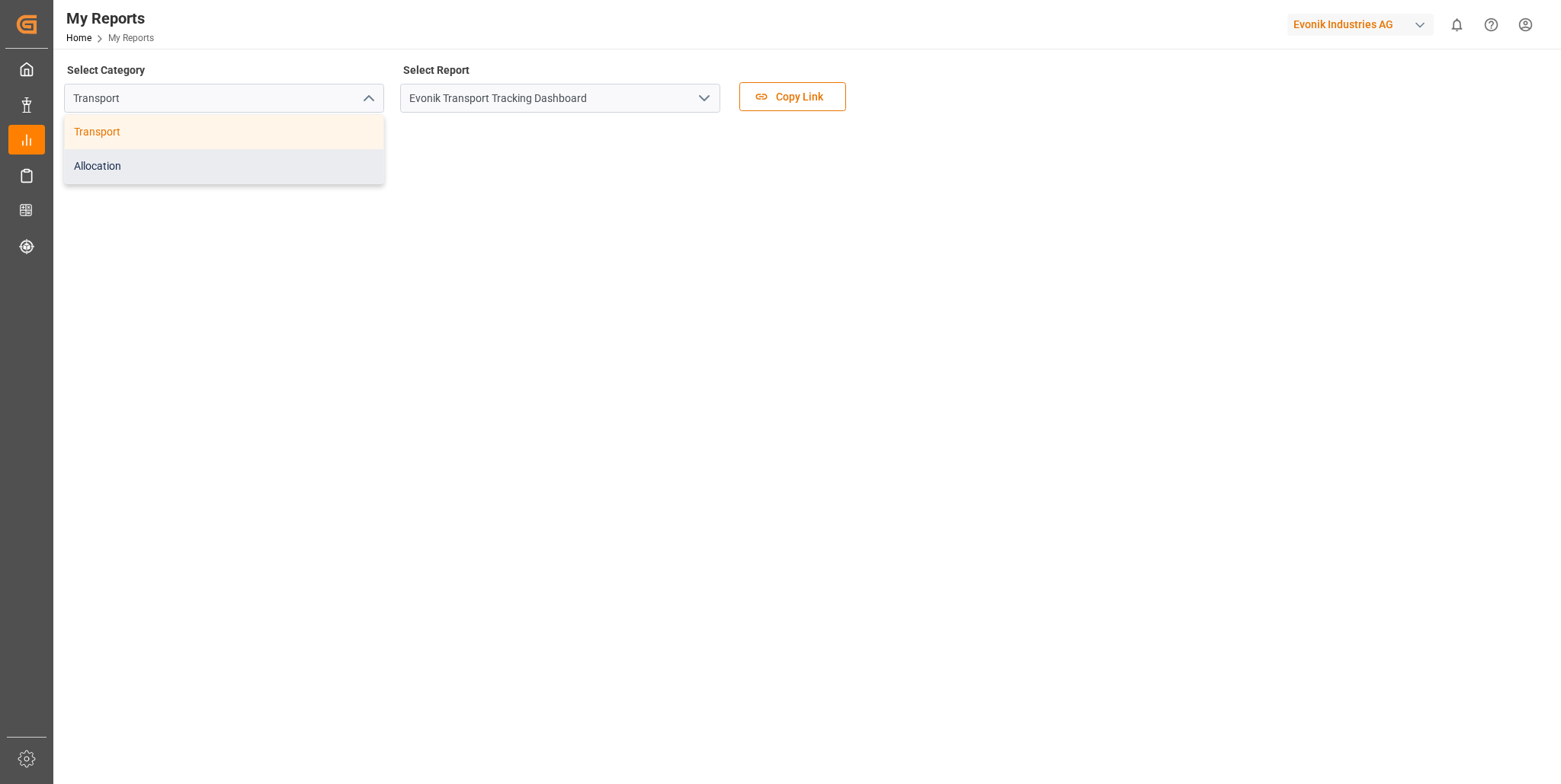
click at [172, 164] on div "Allocation" at bounding box center [224, 166] width 319 height 34
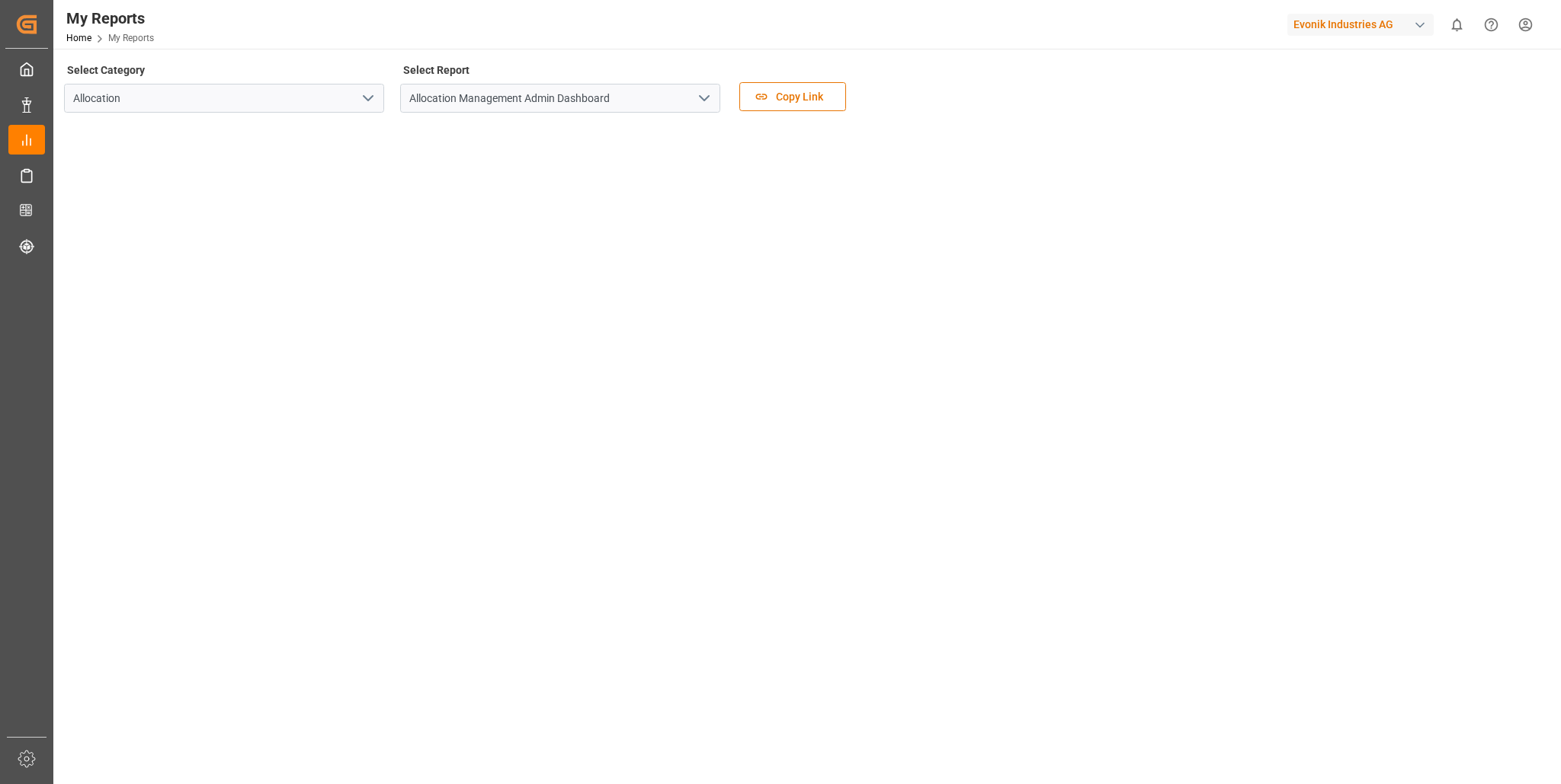
click at [706, 99] on polyline "open menu" at bounding box center [703, 98] width 9 height 5
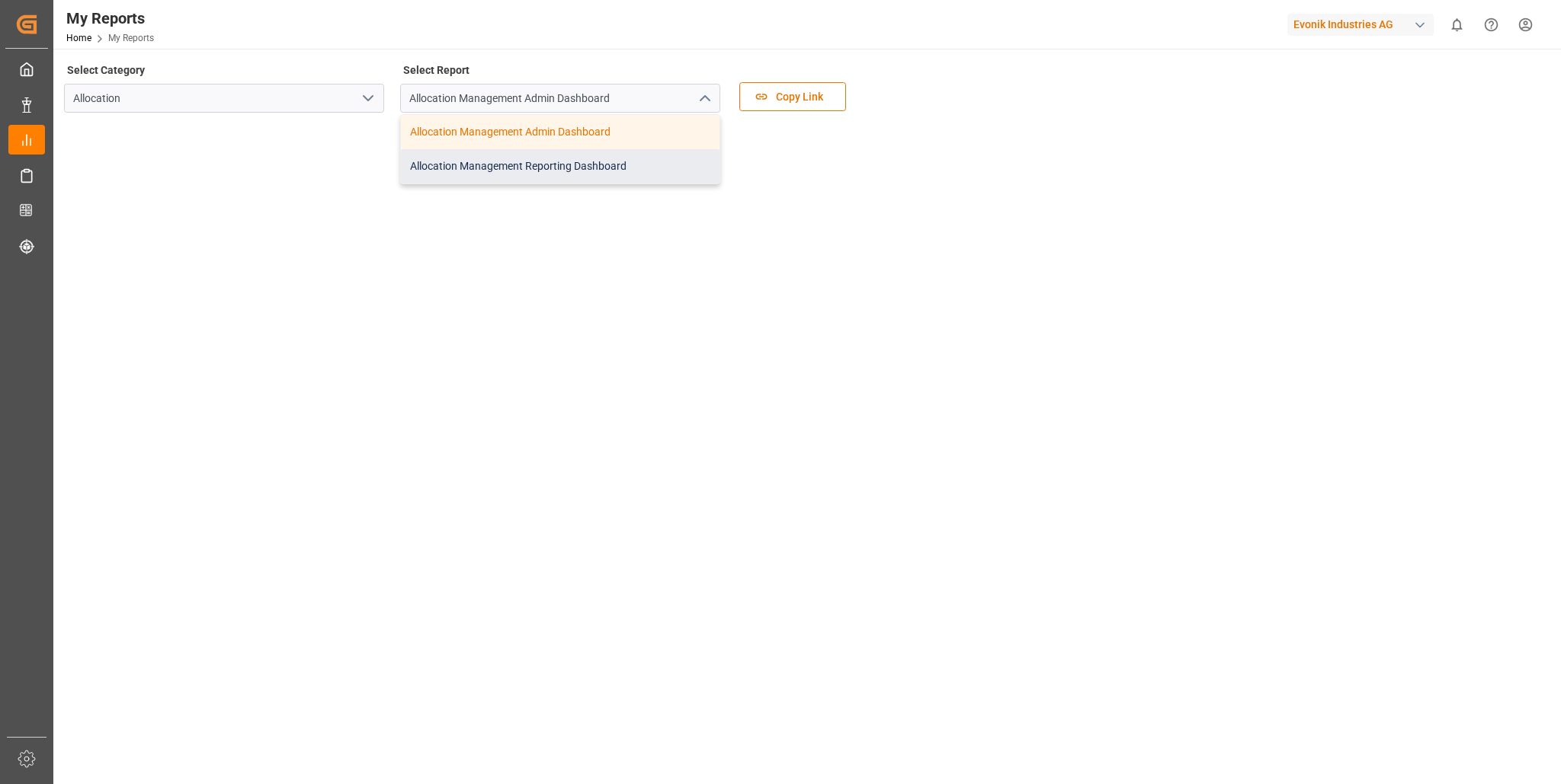
click at [567, 167] on div "Allocation Management Reporting Dashboard" at bounding box center [560, 166] width 319 height 34
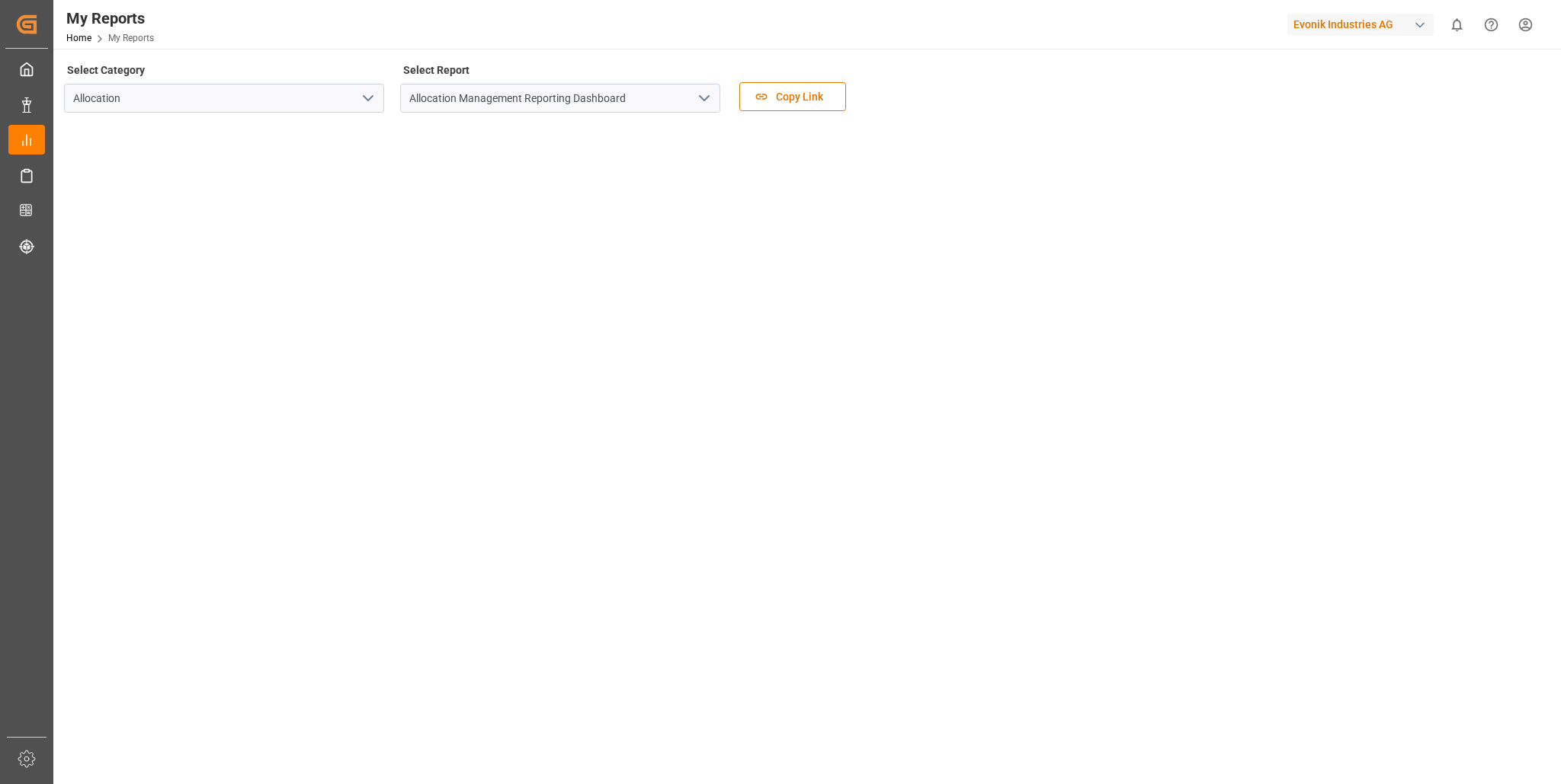
drag, startPoint x: 455, startPoint y: 179, endPoint x: 399, endPoint y: 108, distance: 90.4
click at [449, 171] on div "Select Category Allocation Select Report Allocation Management Reporting Dashbo…" at bounding box center [805, 245] width 1483 height 370
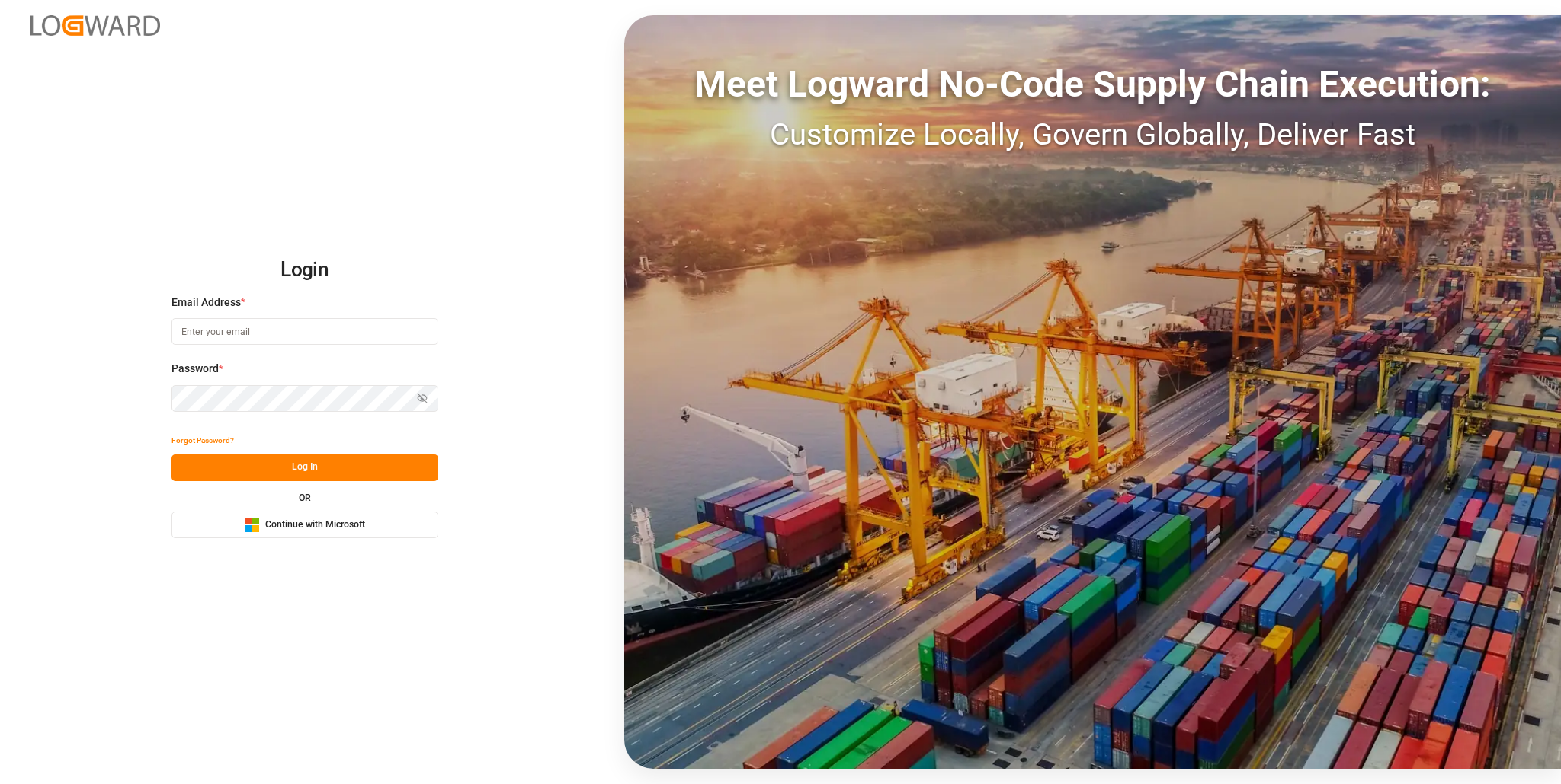
click at [317, 516] on button "Microsoft Logo Continue with Microsoft" at bounding box center [305, 524] width 267 height 26
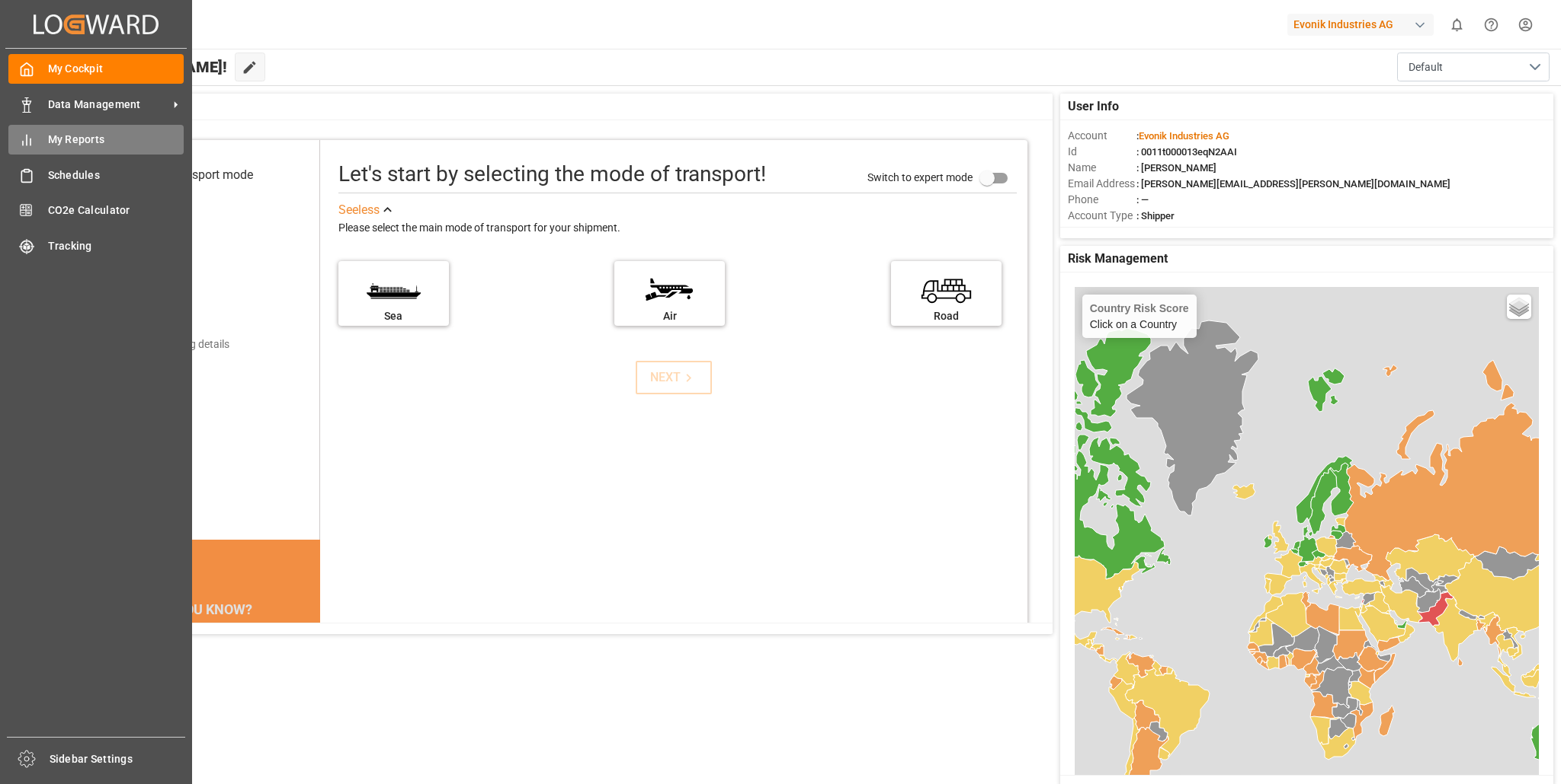
click at [63, 145] on span "My Reports" at bounding box center [116, 139] width 136 height 16
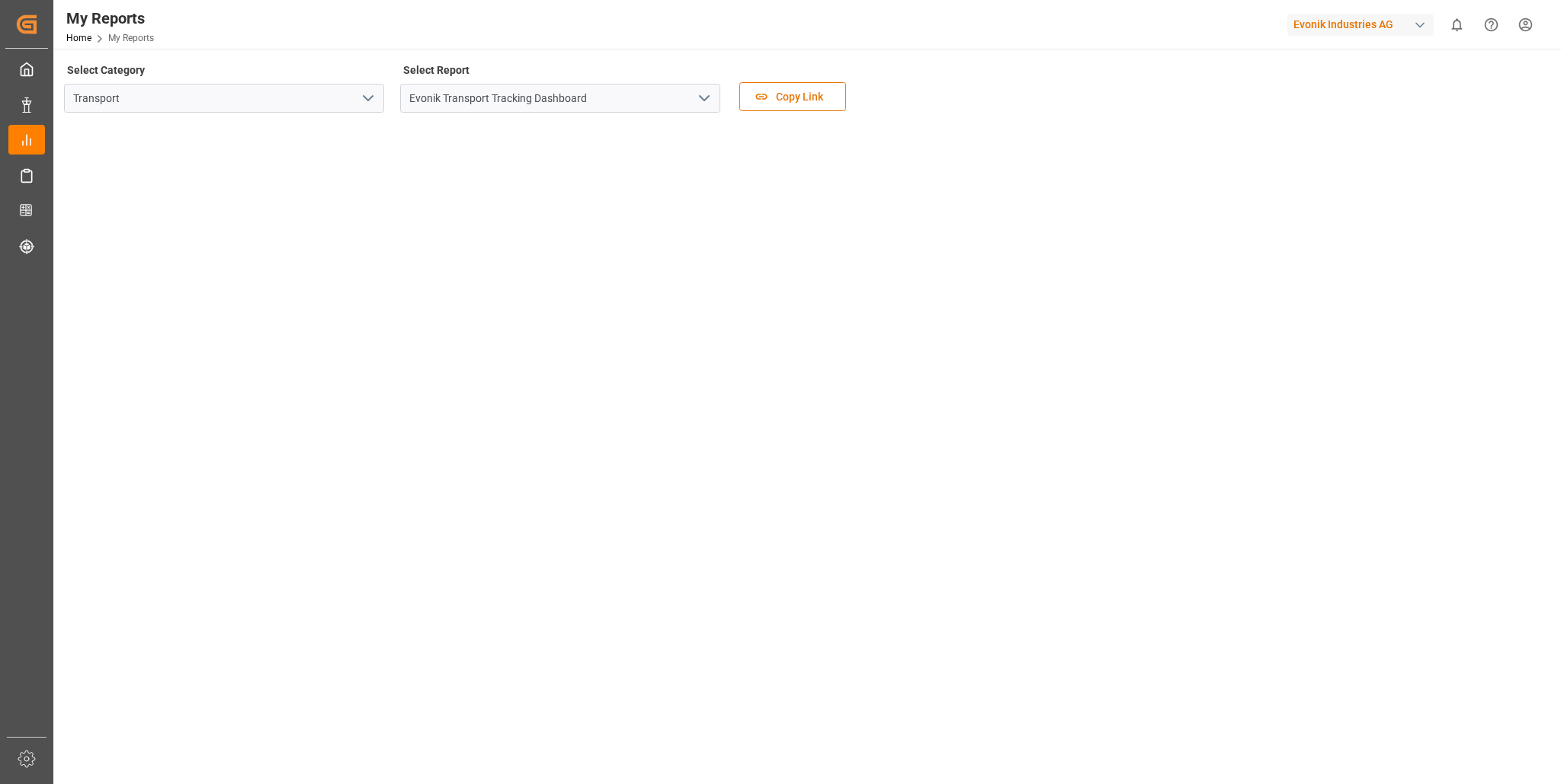
click at [368, 100] on polyline "open menu" at bounding box center [368, 98] width 9 height 5
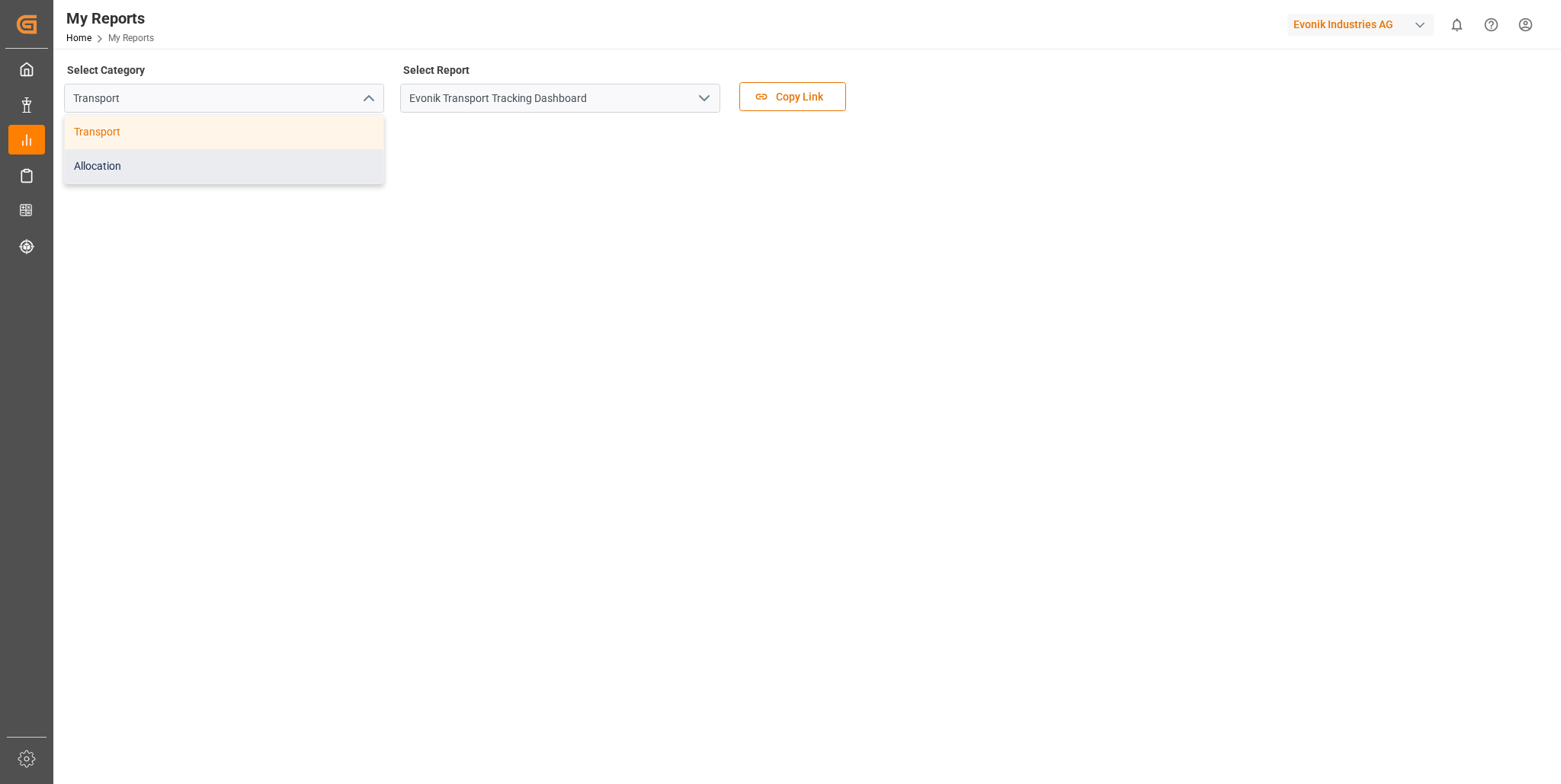
click at [173, 166] on div "Allocation" at bounding box center [224, 166] width 319 height 34
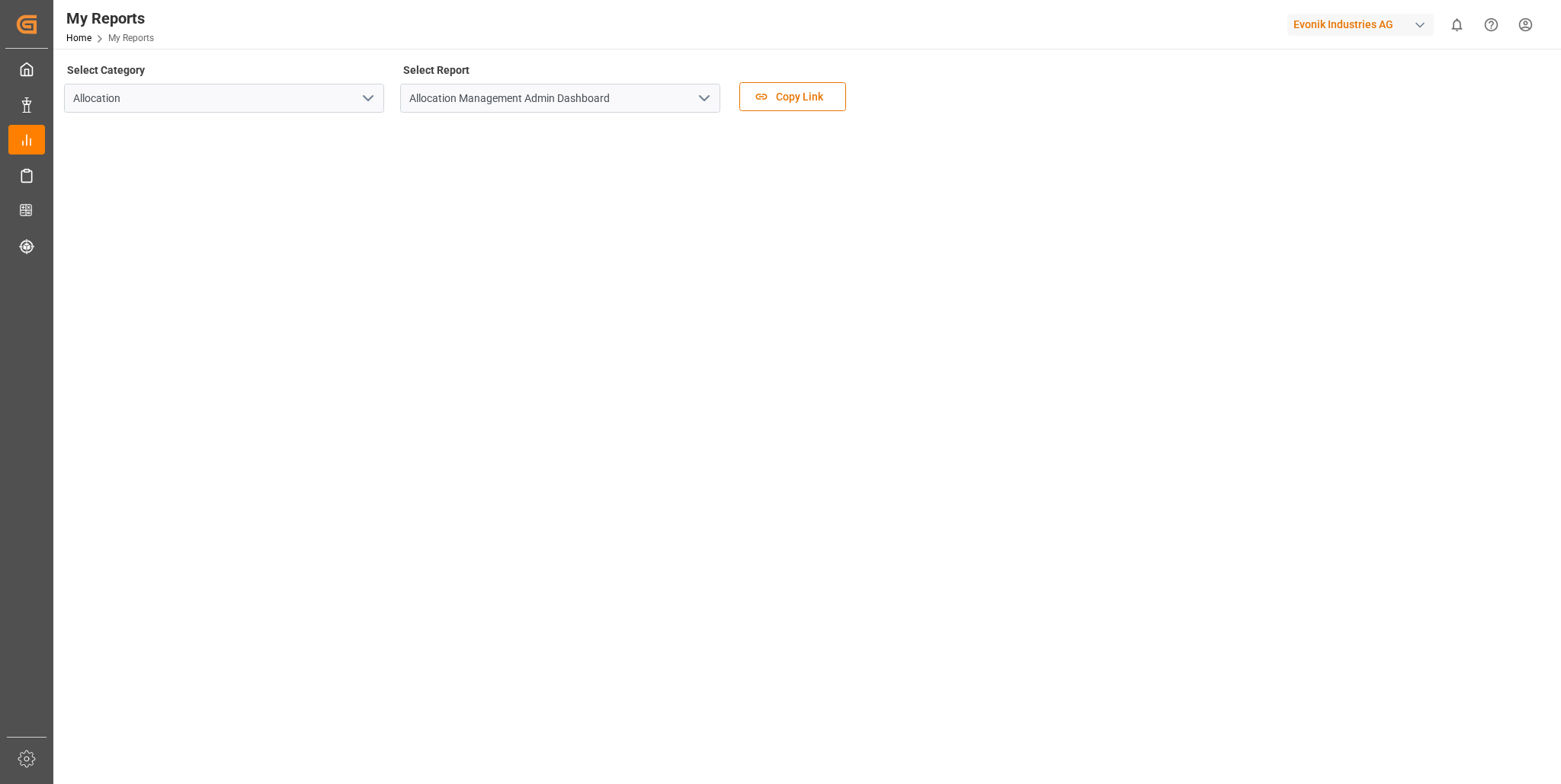
click at [701, 97] on polyline "open menu" at bounding box center [703, 98] width 9 height 5
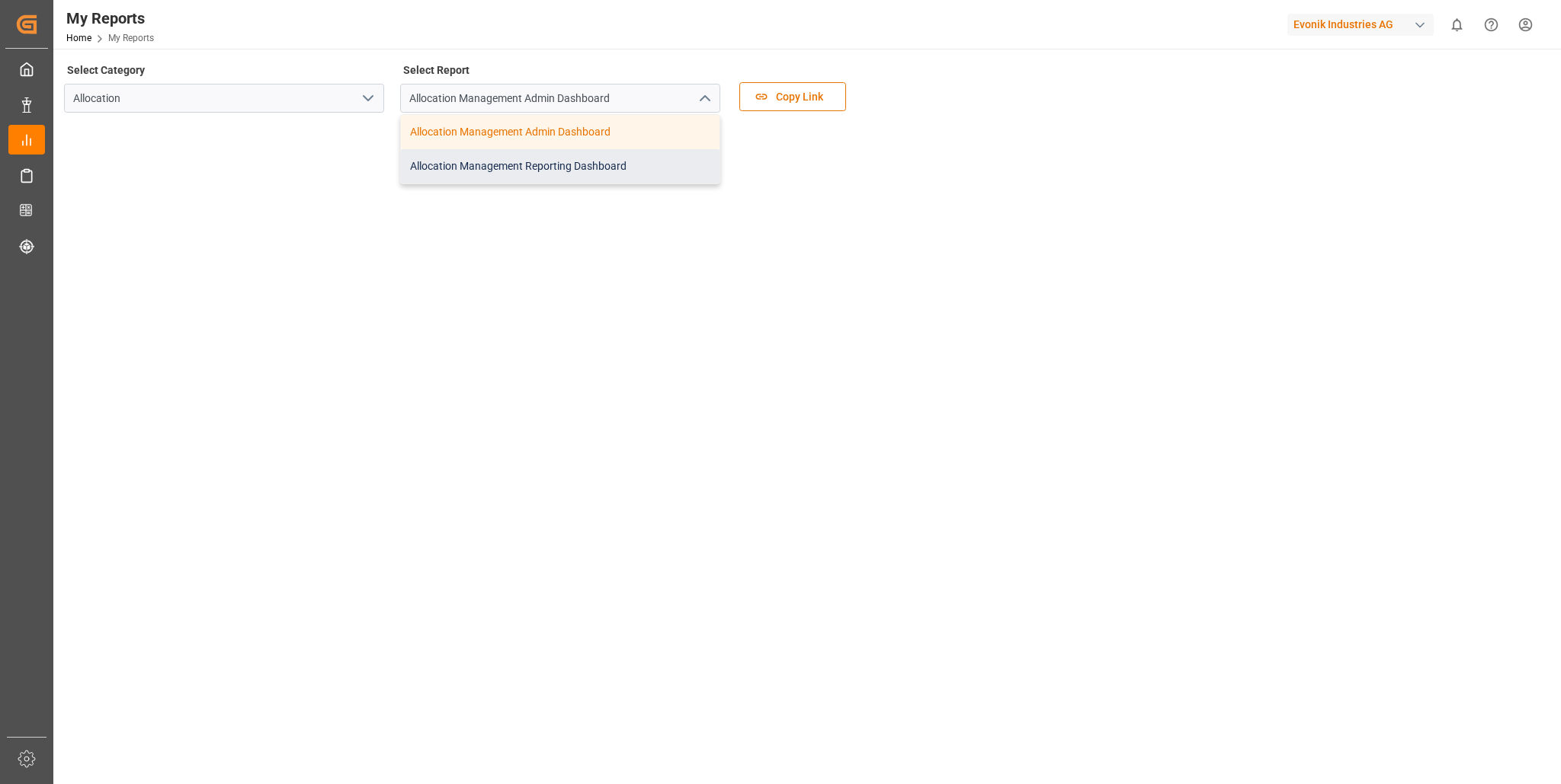
click at [586, 163] on div "Allocation Management Reporting Dashboard" at bounding box center [560, 166] width 319 height 34
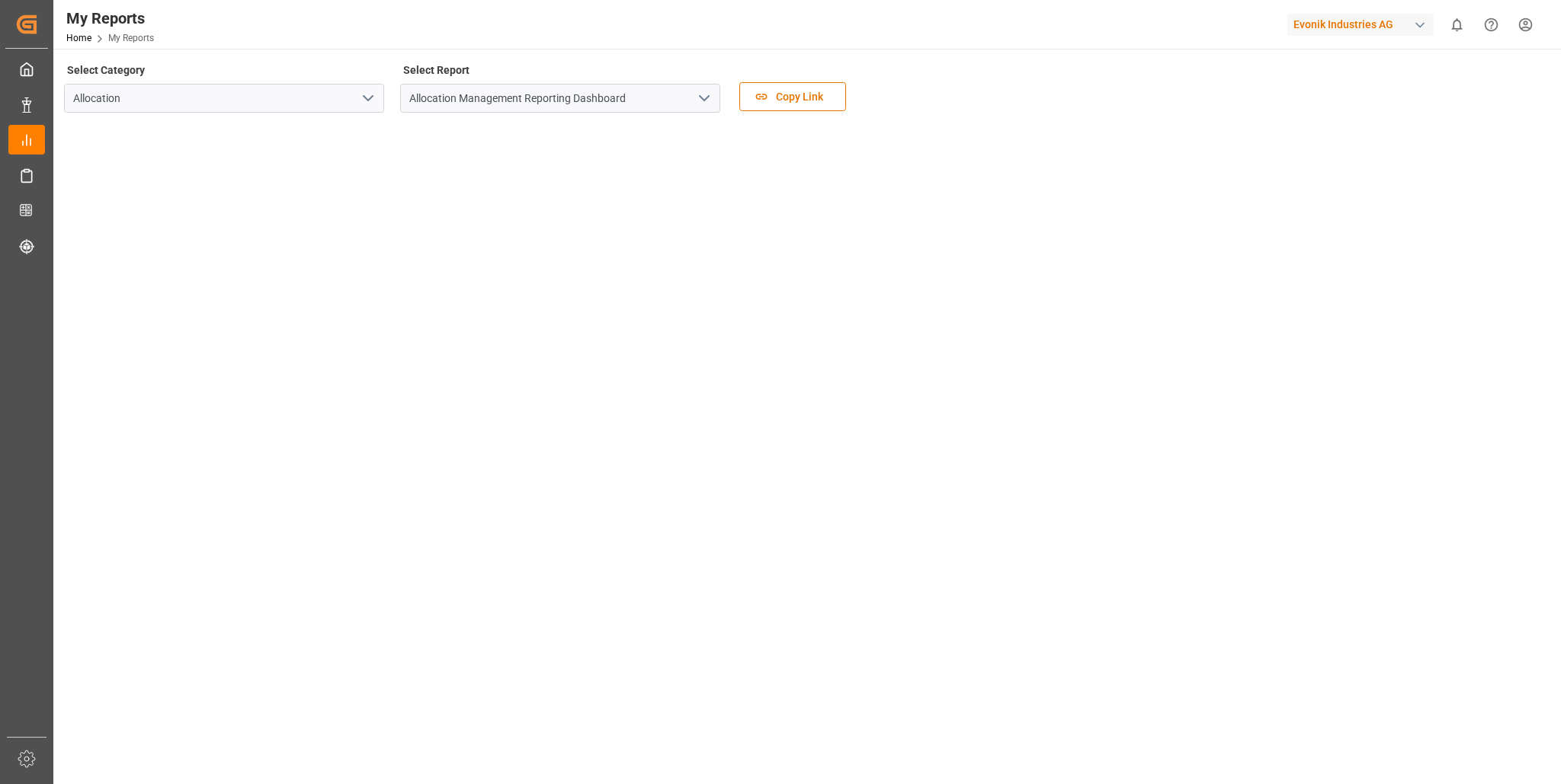
click at [524, 176] on div "Select Category Allocation Select Report Allocation Management Reporting Dashbo…" at bounding box center [805, 245] width 1483 height 370
click at [270, 104] on input "Allocation" at bounding box center [224, 98] width 320 height 29
click at [371, 99] on icon "open menu" at bounding box center [368, 98] width 19 height 19
click at [251, 162] on div "Allocation" at bounding box center [224, 166] width 319 height 34
type input "Allocation"
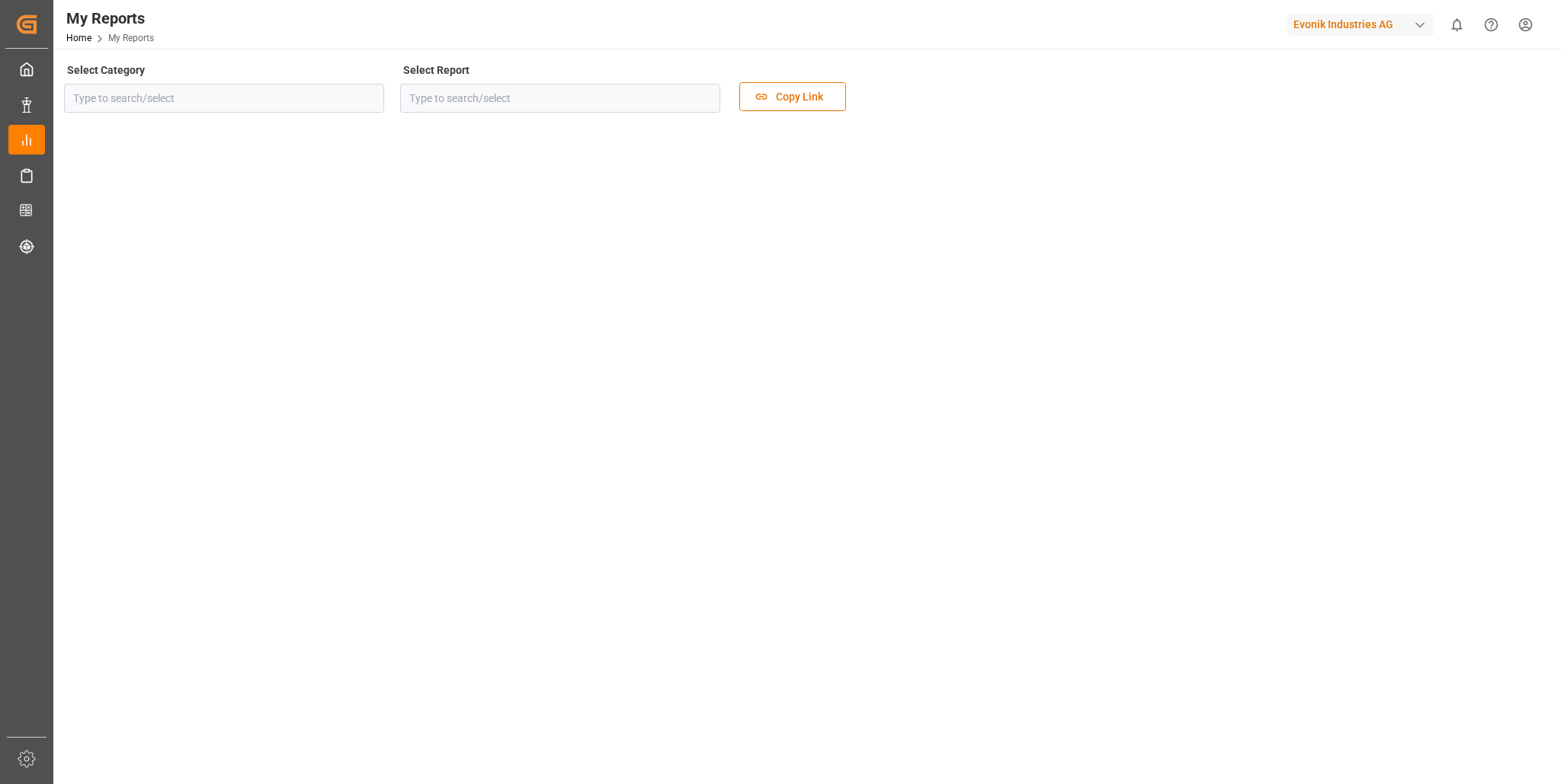
type input "Allocation Management Admin Dashboard"
click at [702, 99] on polyline "open menu" at bounding box center [703, 98] width 9 height 5
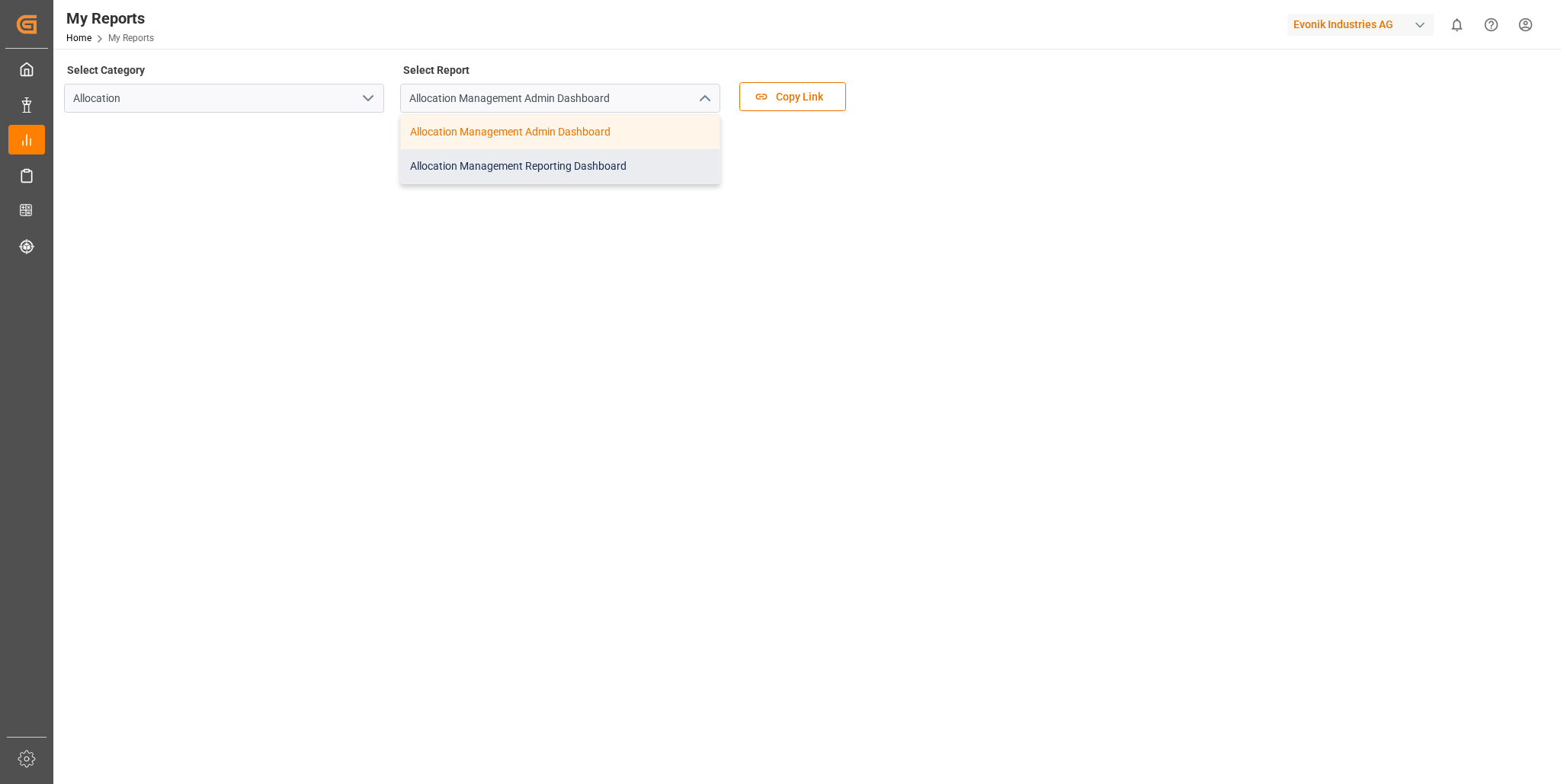
click at [594, 170] on div "Allocation Management Reporting Dashboard" at bounding box center [560, 166] width 319 height 34
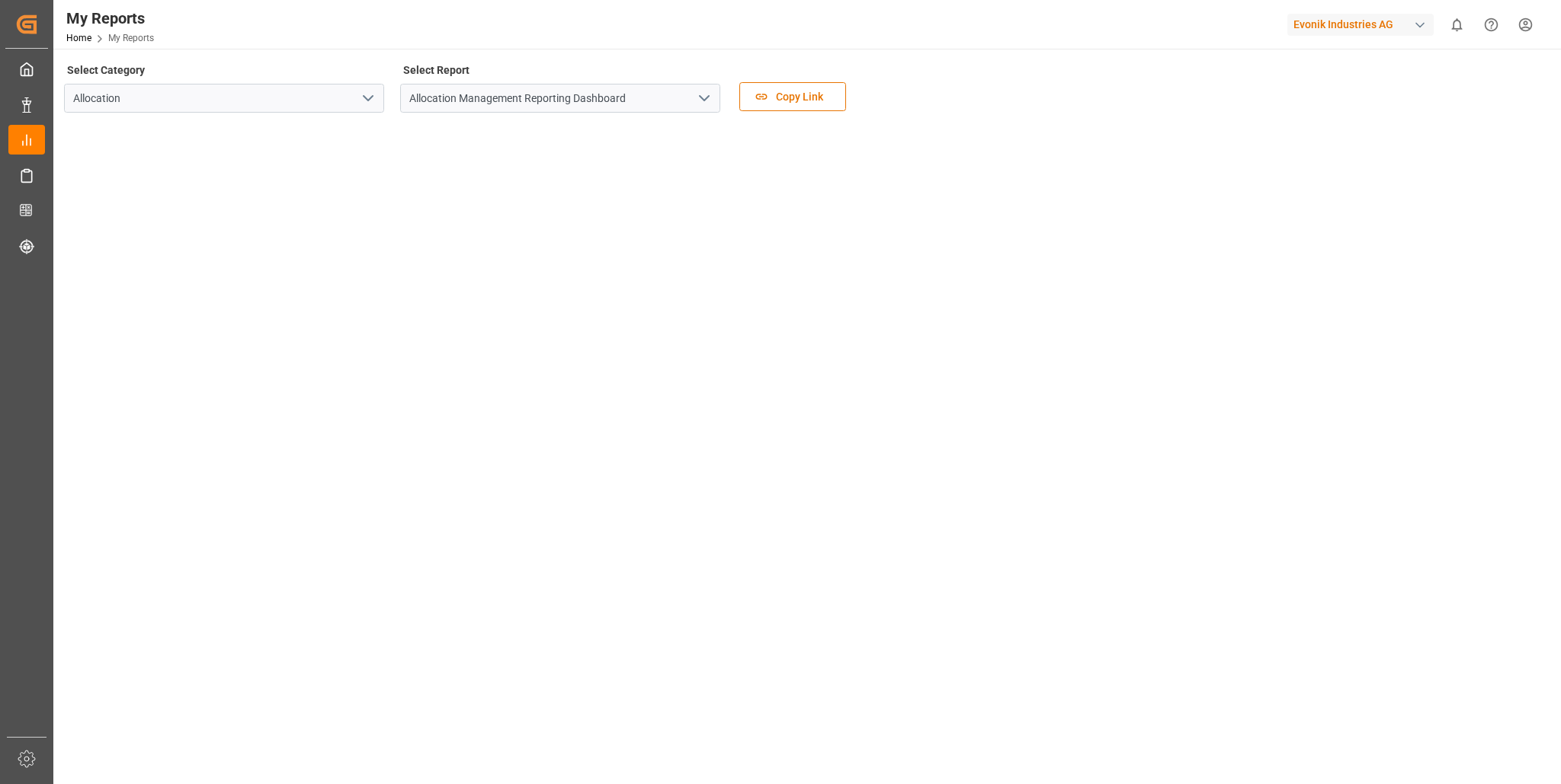
click at [665, 34] on div "My Reports Home My Reports Evonik Industries AG 0 Notifications Only show unrea…" at bounding box center [802, 24] width 1518 height 49
